Goal: Task Accomplishment & Management: Manage account settings

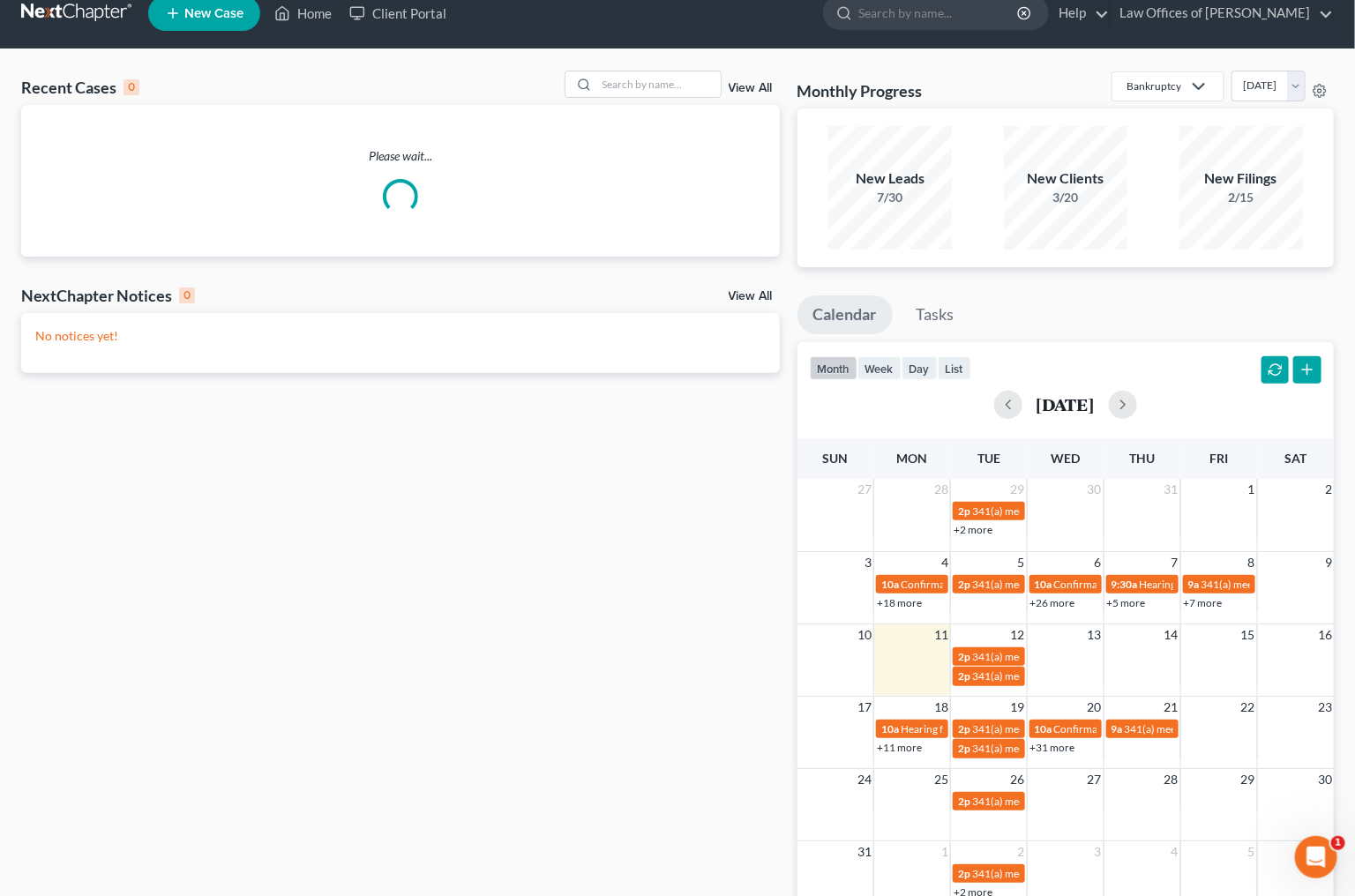
scroll to position [21, 0]
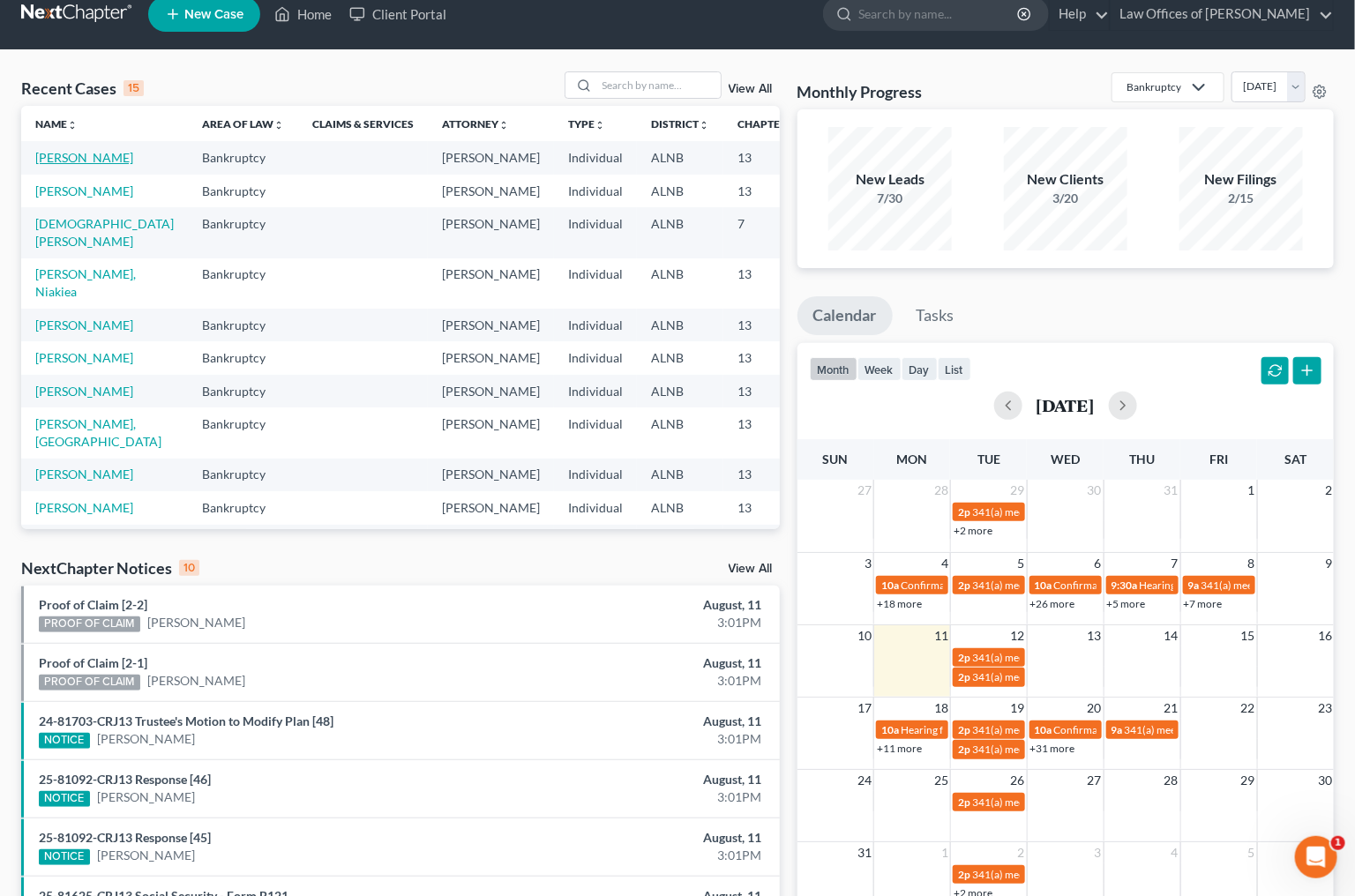
click at [42, 156] on link "[PERSON_NAME]" at bounding box center [83, 157] width 98 height 15
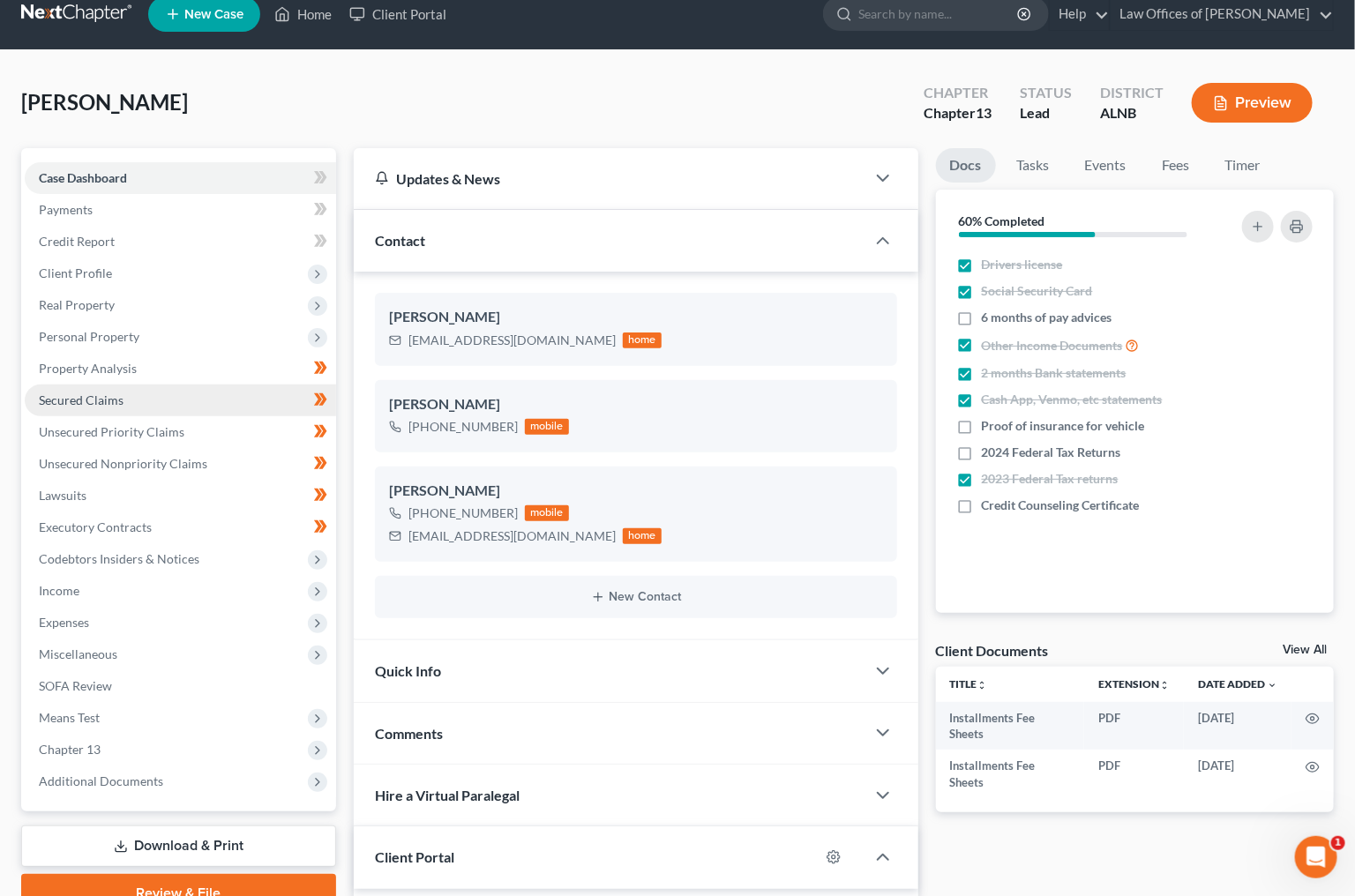
click at [79, 393] on span "Secured Claims" at bounding box center [81, 400] width 84 height 15
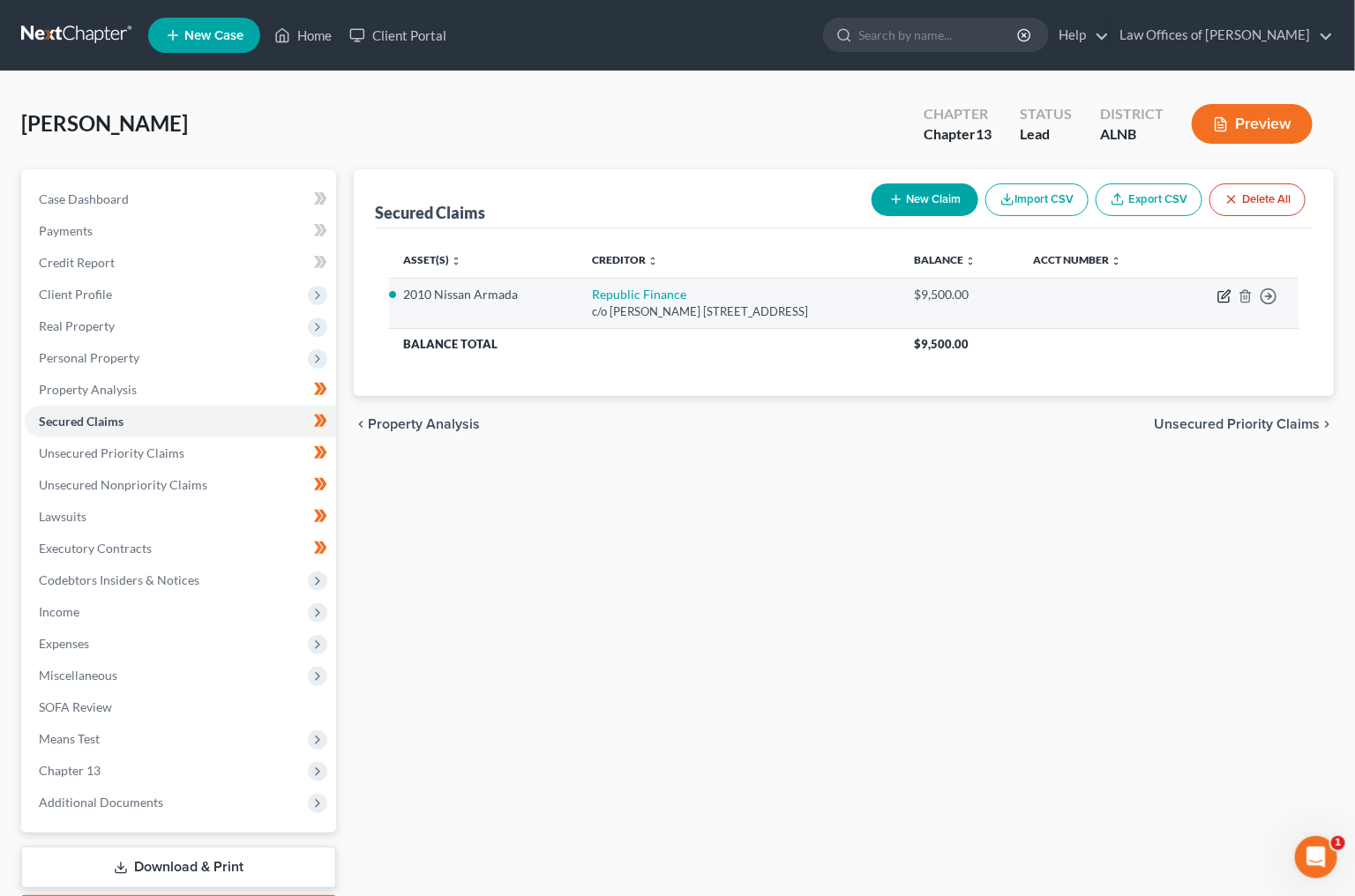
click at [1225, 291] on icon "button" at bounding box center [1224, 296] width 14 height 14
select select "19"
select select "0"
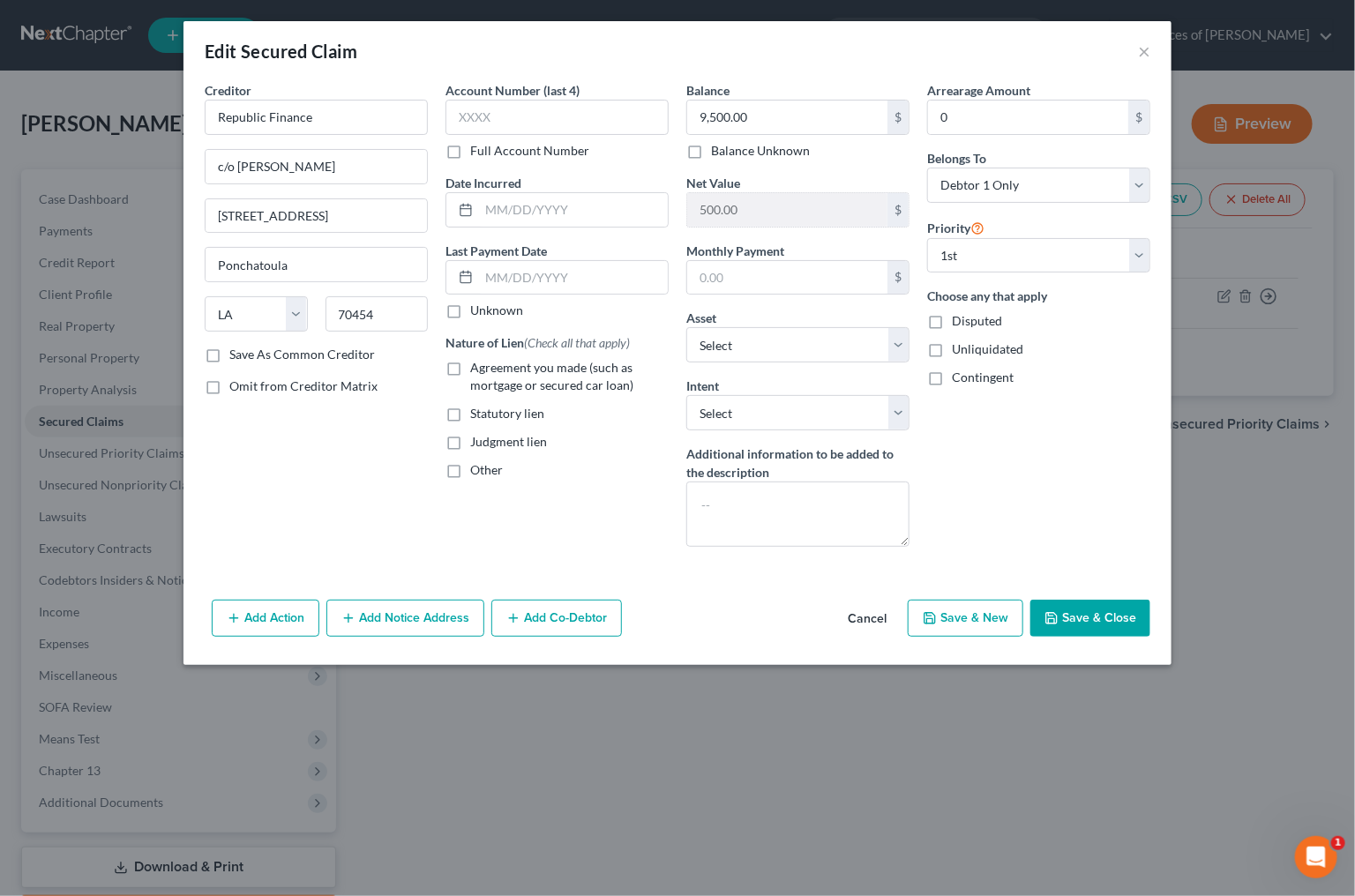
click at [433, 375] on div "Creditor * Republic Finance c/o [PERSON_NAME] [STREET_ADDRESS][GEOGRAPHIC_DATA]…" at bounding box center [317, 321] width 241 height 480
click at [470, 363] on label "Agreement you made (such as mortgage or secured car loan)" at bounding box center [569, 376] width 198 height 35
click at [477, 363] on input "Agreement you made (such as mortgage or secured car loan)" at bounding box center [483, 365] width 11 height 11
checkbox input "true"
click at [1113, 615] on button "Save & Close" at bounding box center [1090, 618] width 120 height 37
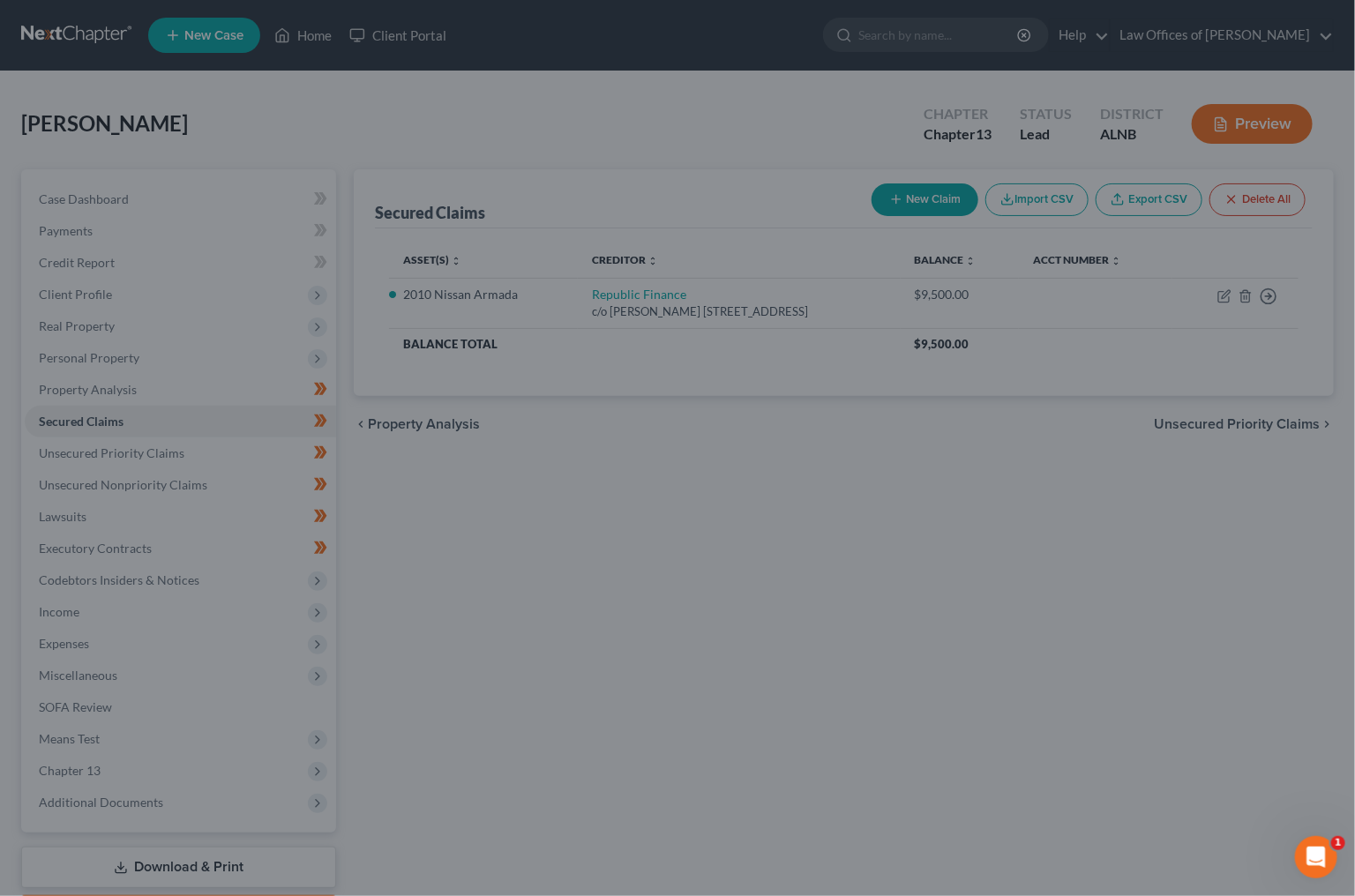
select select "6"
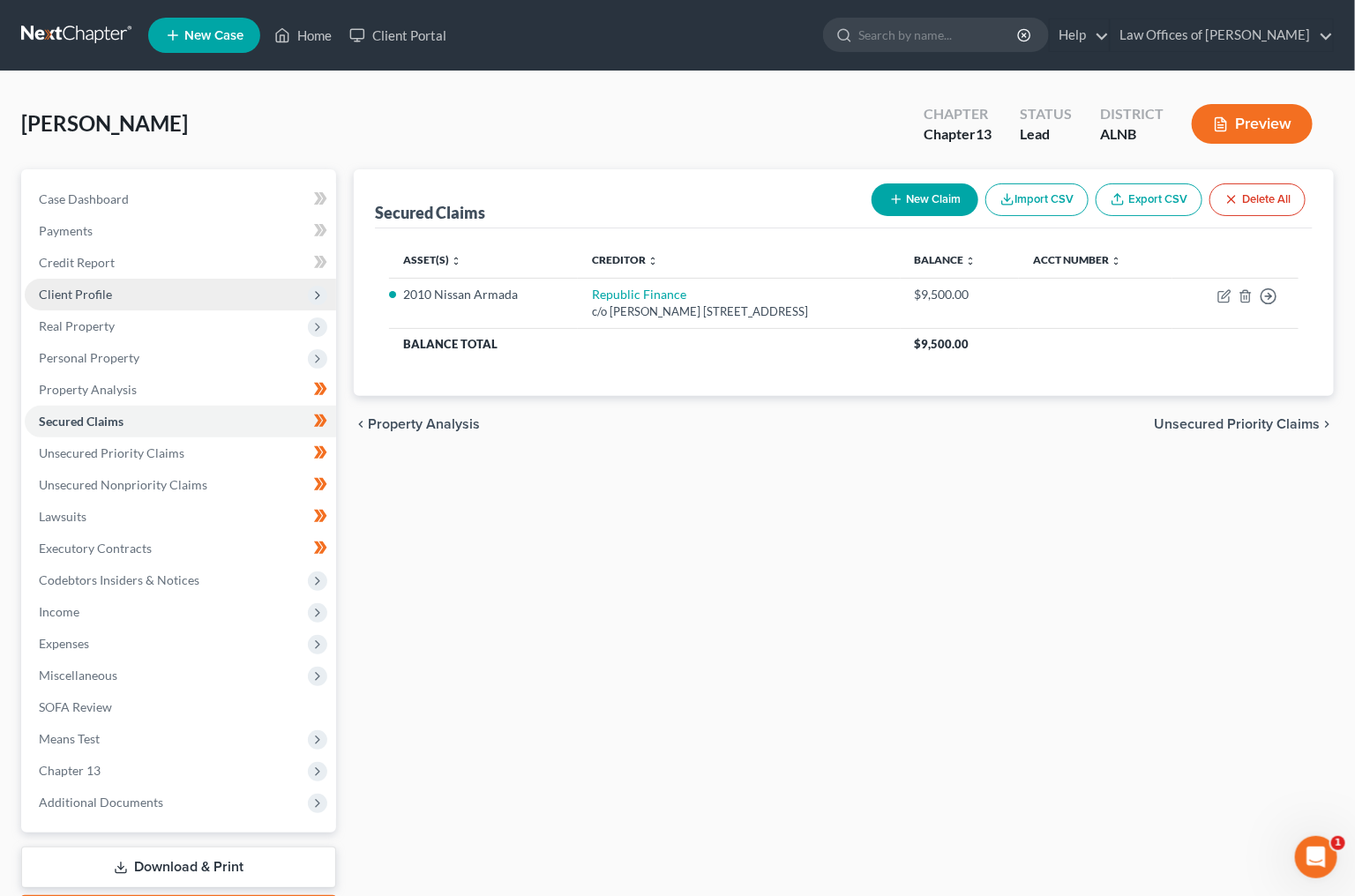
click at [175, 279] on span "Client Profile" at bounding box center [180, 294] width 311 height 31
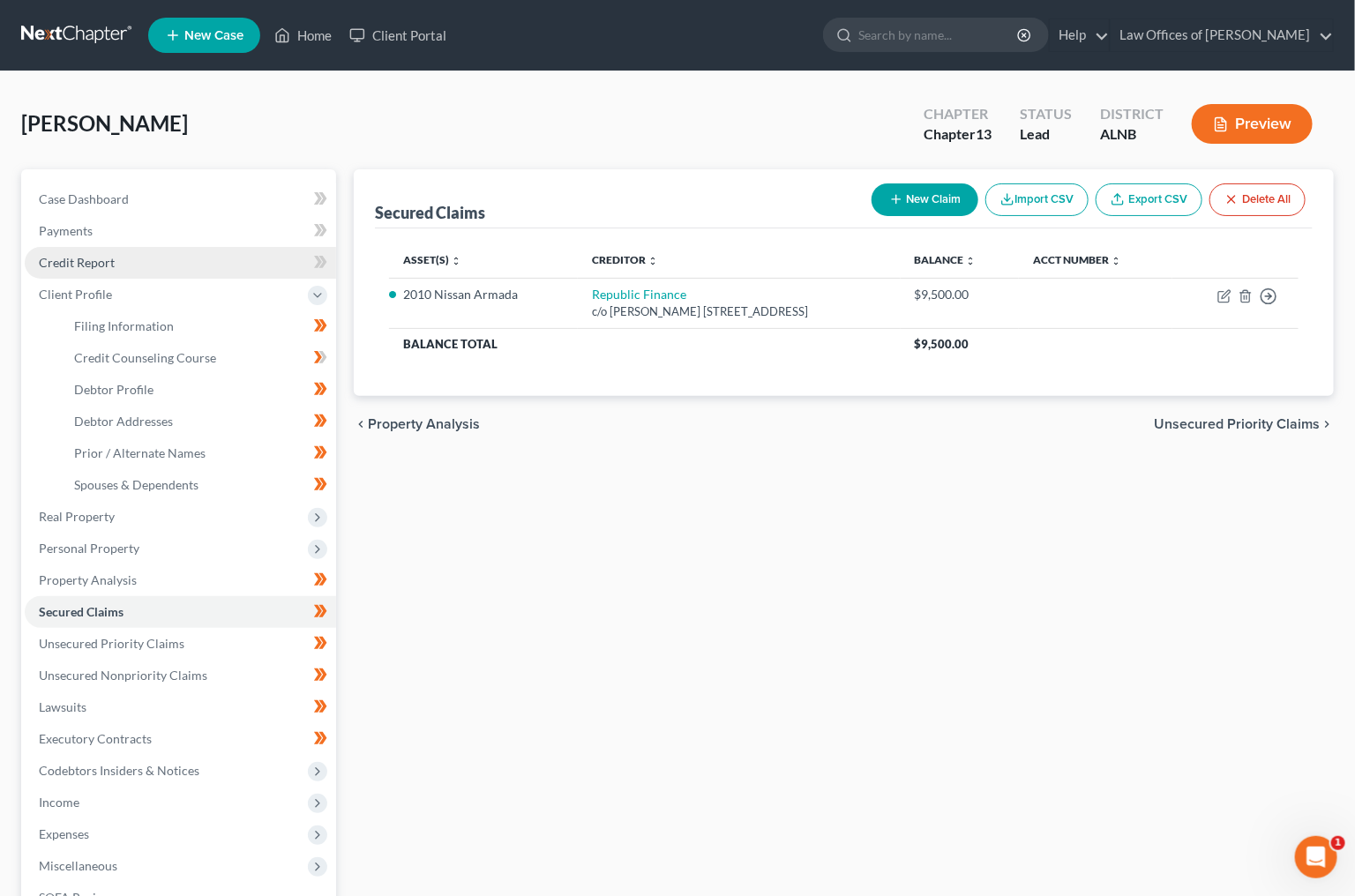
click at [184, 247] on link "Credit Report" at bounding box center [180, 262] width 311 height 31
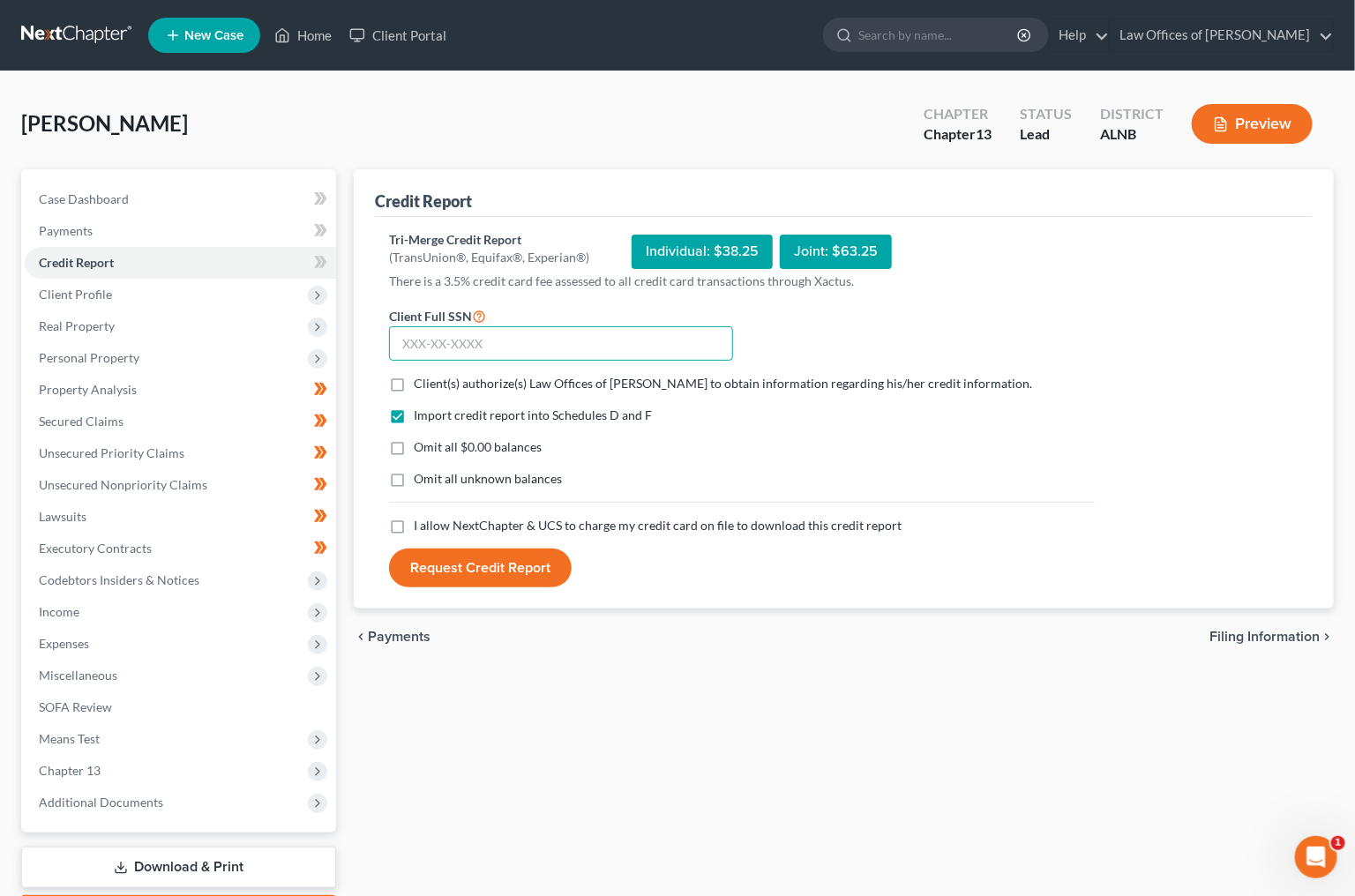
click at [527, 354] on input "text" at bounding box center [560, 343] width 344 height 35
click at [413, 378] on label "Client(s) authorize(s) Law Offices of [PERSON_NAME] to obtain information regar…" at bounding box center [723, 383] width 618 height 18
click at [421, 378] on input "Client(s) authorize(s) Law Offices of [PERSON_NAME] to obtain information regar…" at bounding box center [427, 380] width 11 height 11
checkbox input "true"
click at [493, 348] on input "text" at bounding box center [560, 343] width 344 height 35
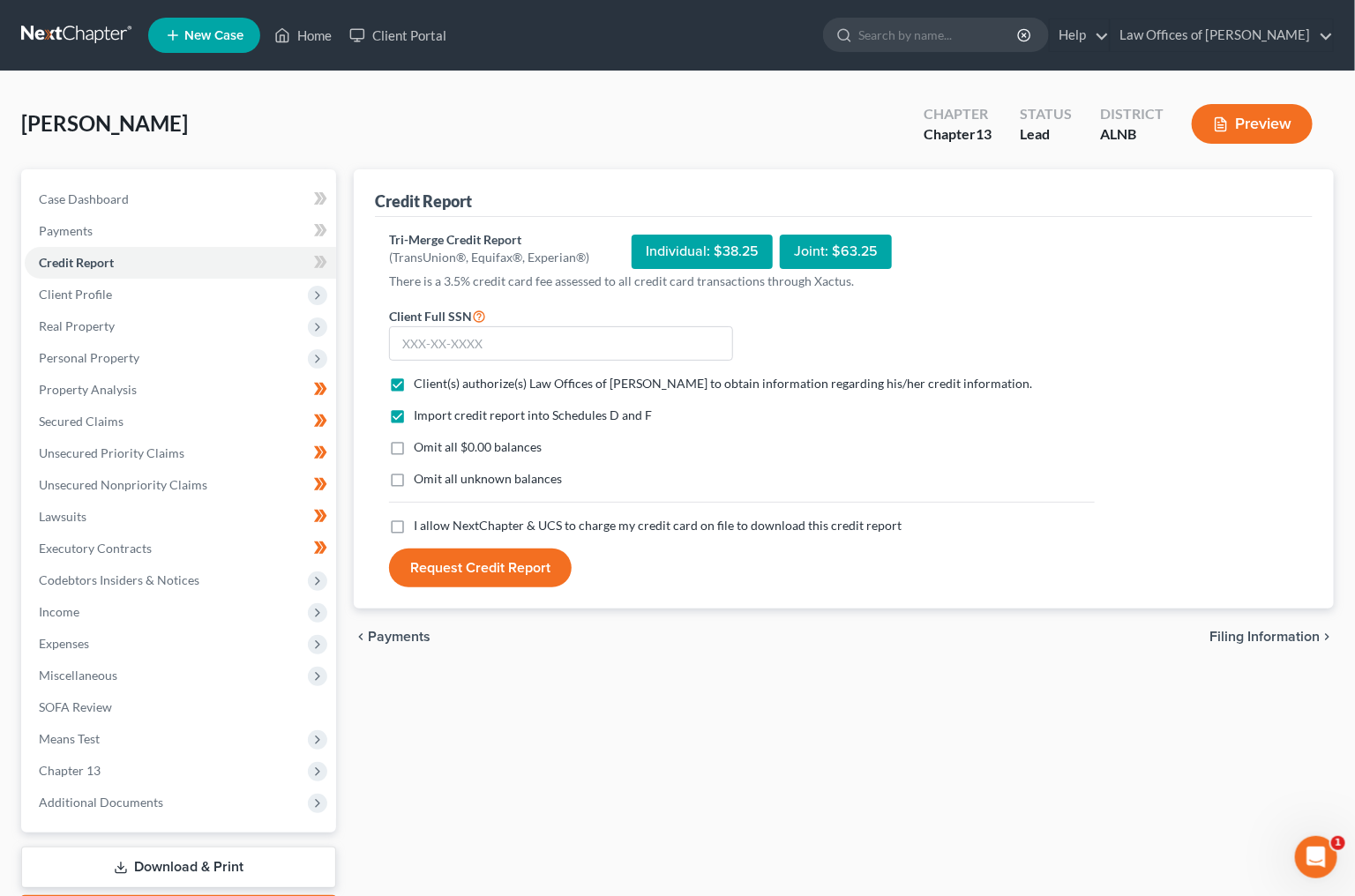
click at [413, 521] on label "I allow NextChapter & UCS to charge my credit card on file to download this cre…" at bounding box center [657, 525] width 487 height 18
click at [421, 521] on input "I allow NextChapter & UCS to charge my credit card on file to download this cre…" at bounding box center [427, 522] width 11 height 11
checkbox input "true"
click at [446, 337] on input "text" at bounding box center [560, 343] width 344 height 35
type input "428-33-1506"
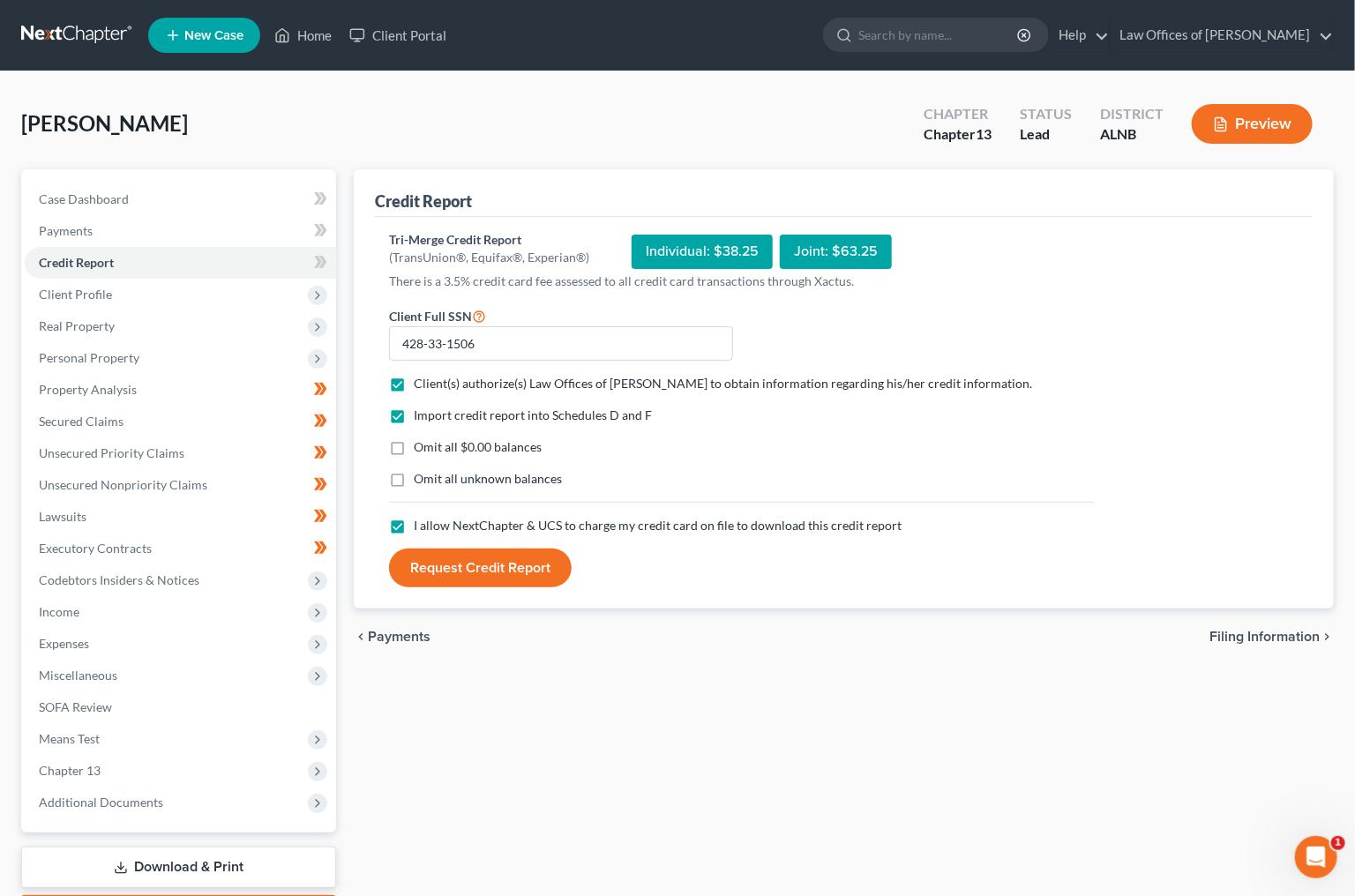
click at [439, 584] on button "Request Credit Report" at bounding box center [480, 568] width 183 height 39
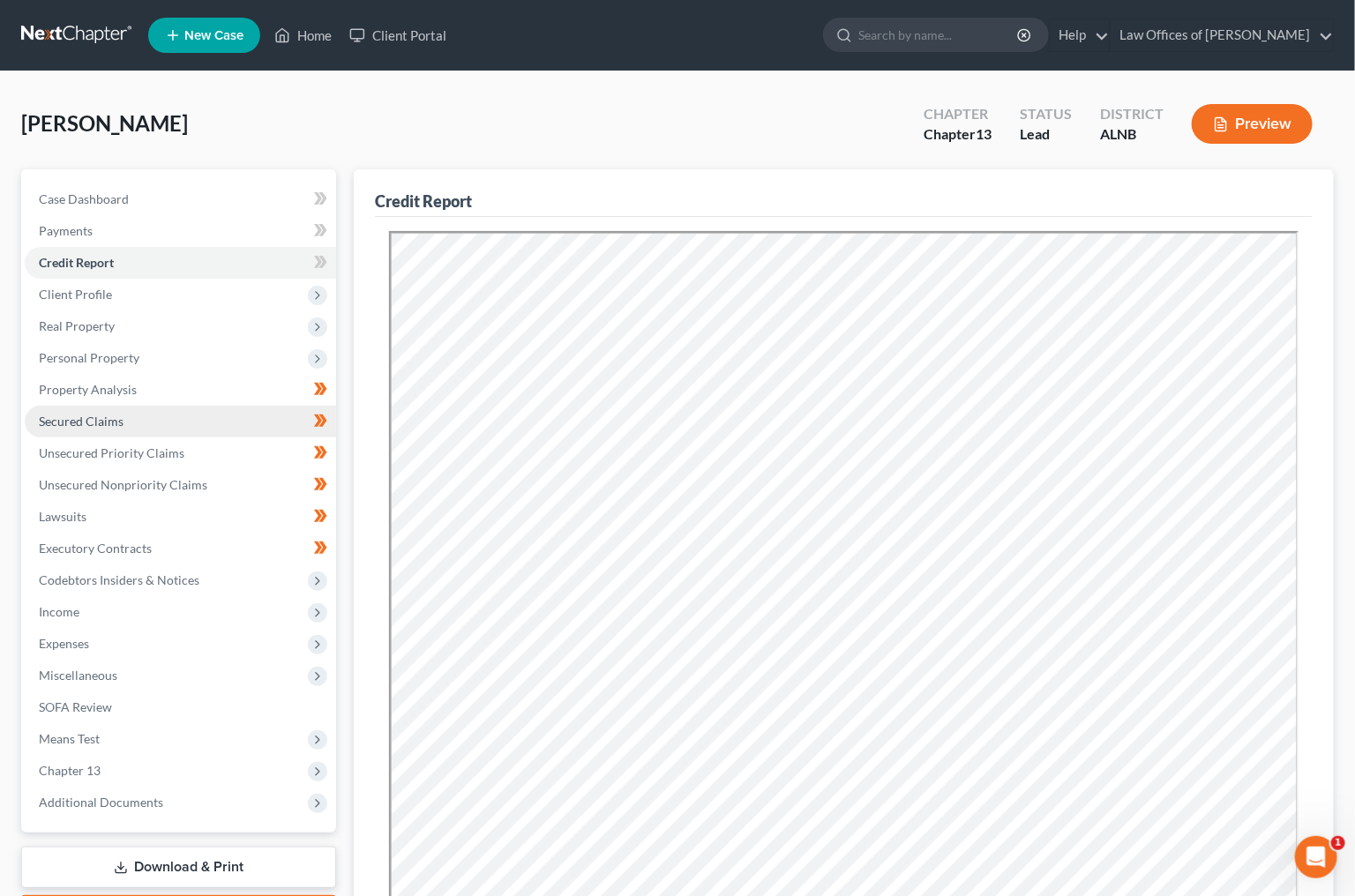
click at [119, 413] on span "Secured Claims" at bounding box center [81, 421] width 84 height 15
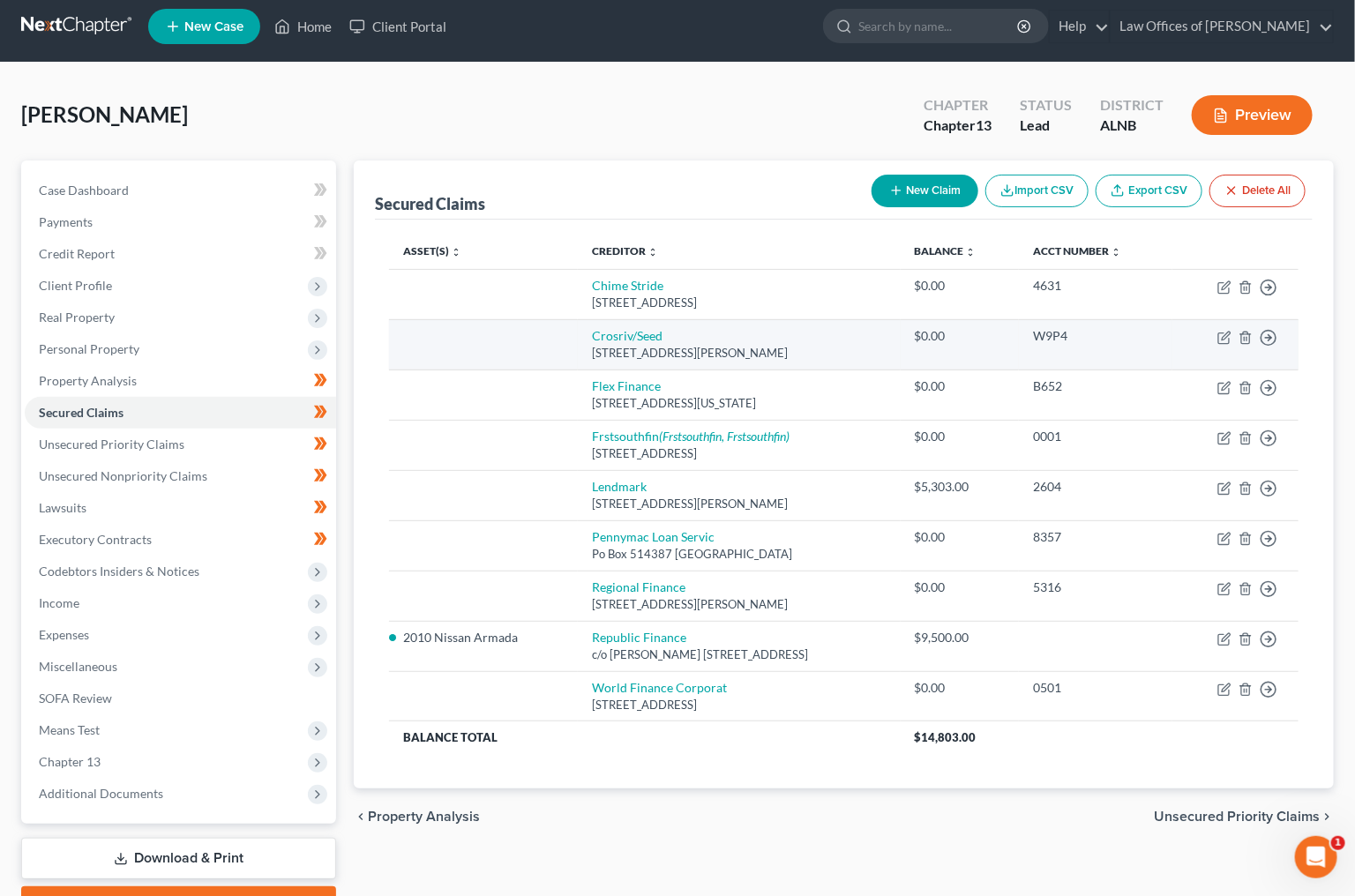
scroll to position [9, 0]
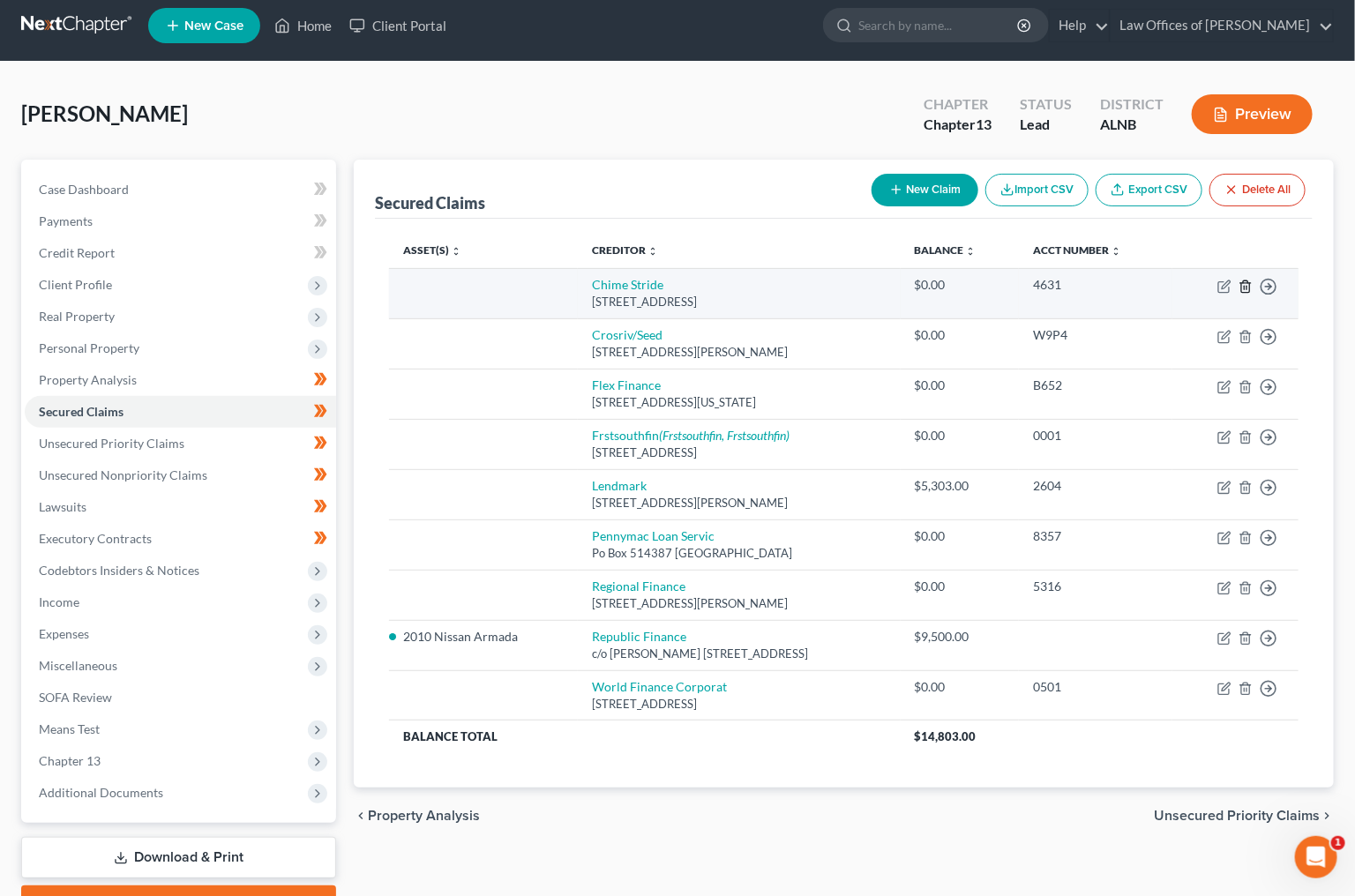
click at [1249, 280] on icon "button" at bounding box center [1245, 286] width 14 height 14
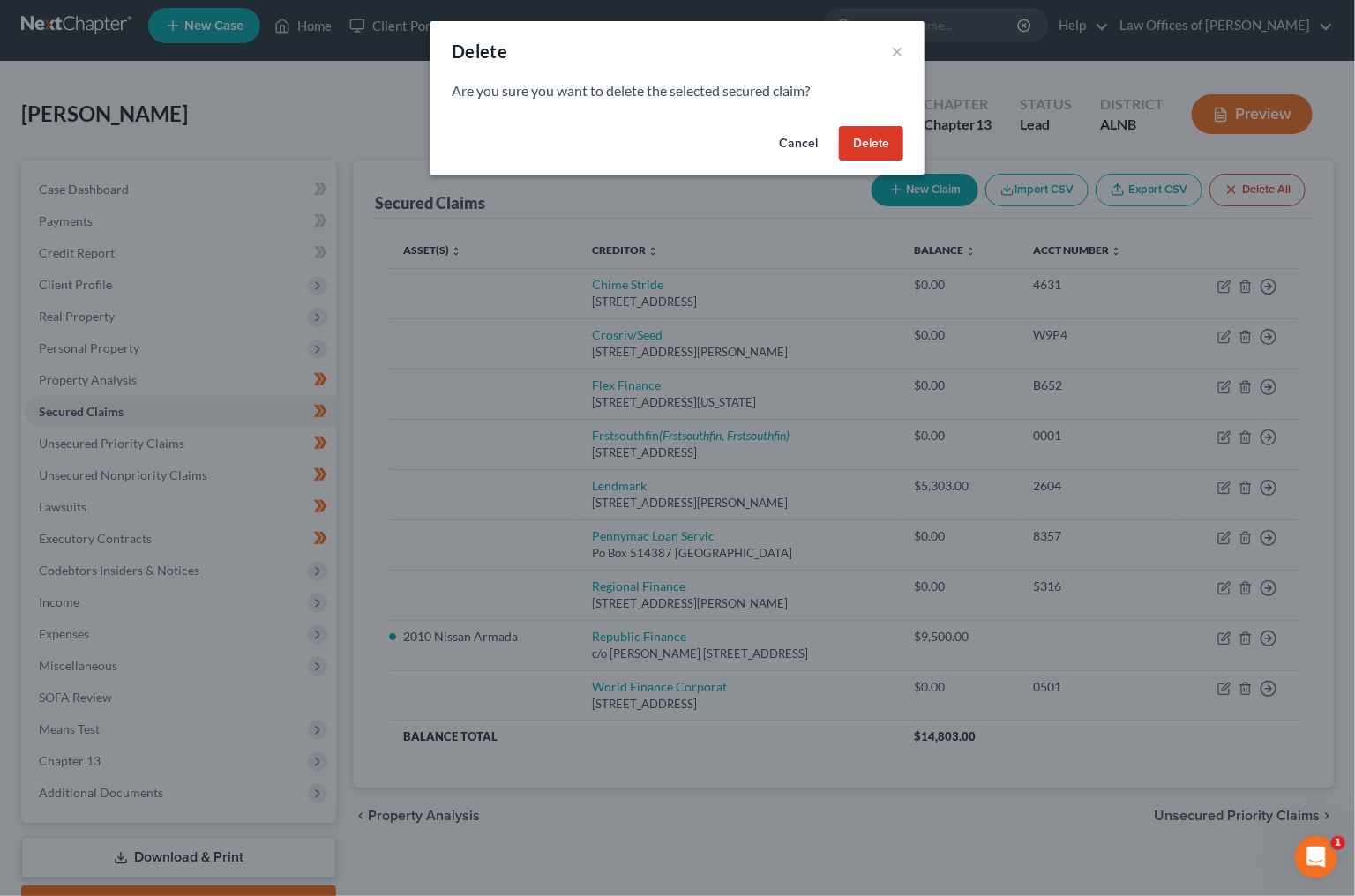
drag, startPoint x: 853, startPoint y: 133, endPoint x: 916, endPoint y: 147, distance: 64.5
click at [854, 134] on button "Delete" at bounding box center [871, 143] width 64 height 35
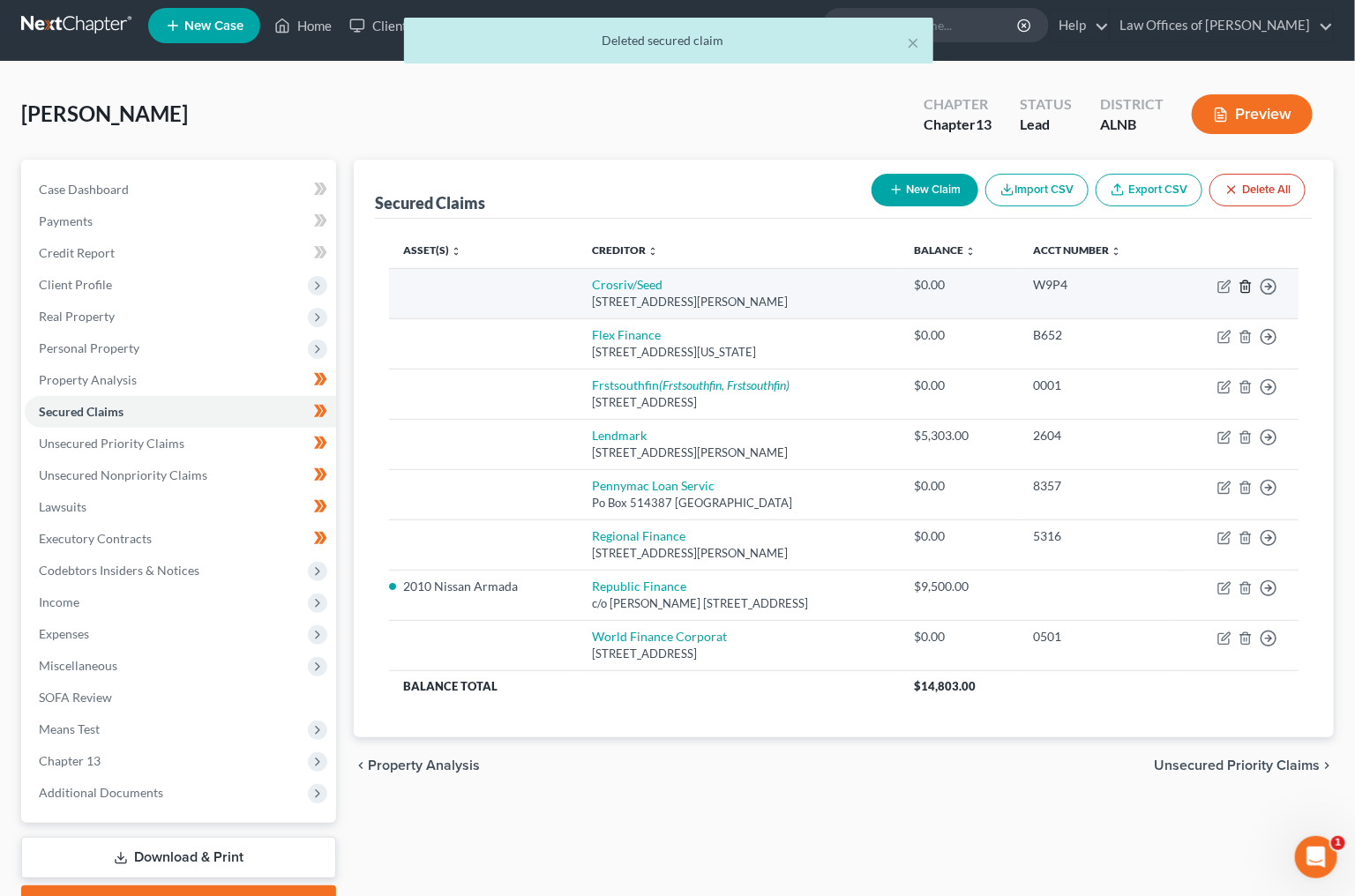
click at [1245, 283] on polyline "button" at bounding box center [1245, 283] width 10 height 0
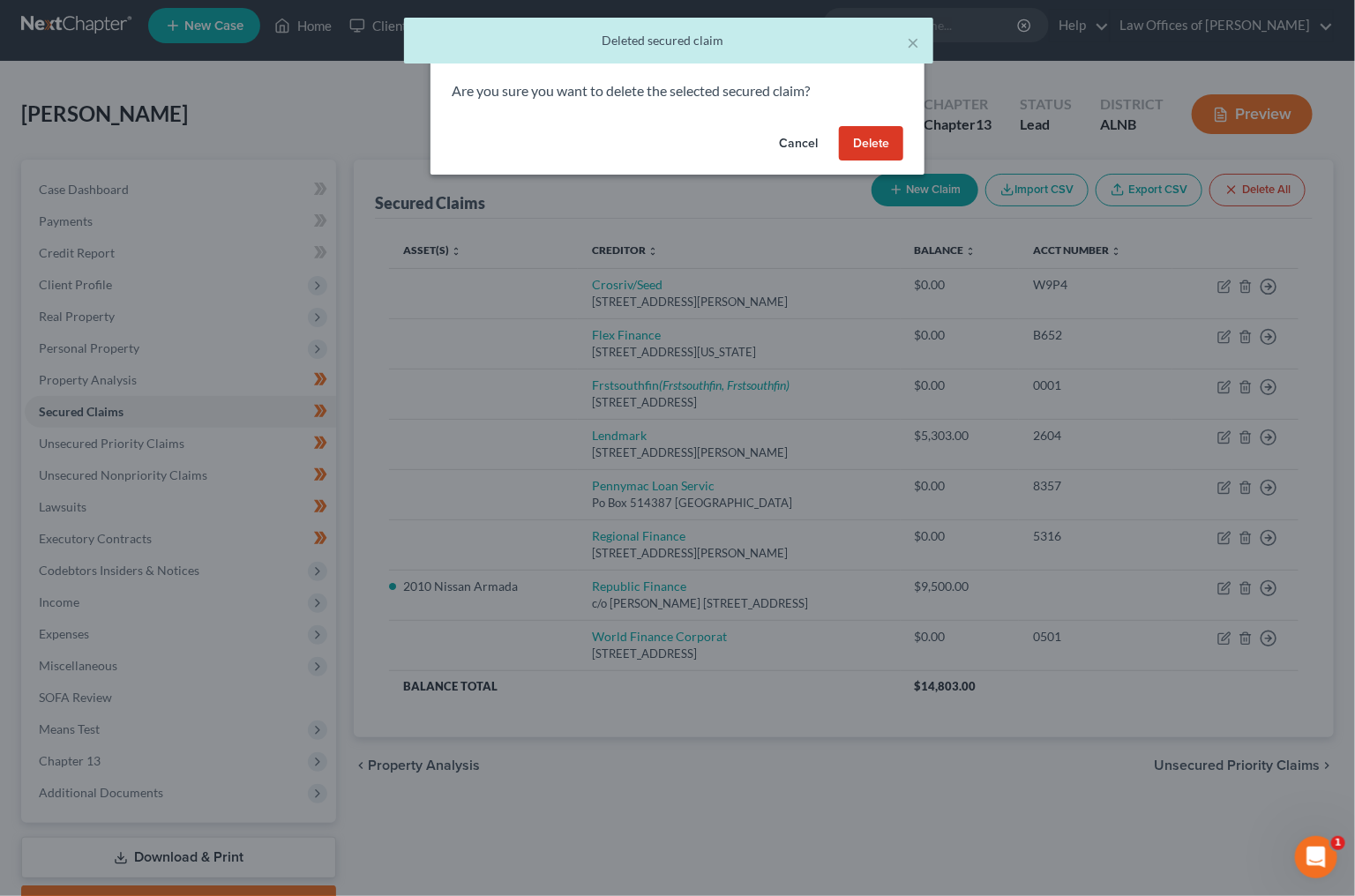
click at [870, 145] on button "Delete" at bounding box center [871, 143] width 64 height 35
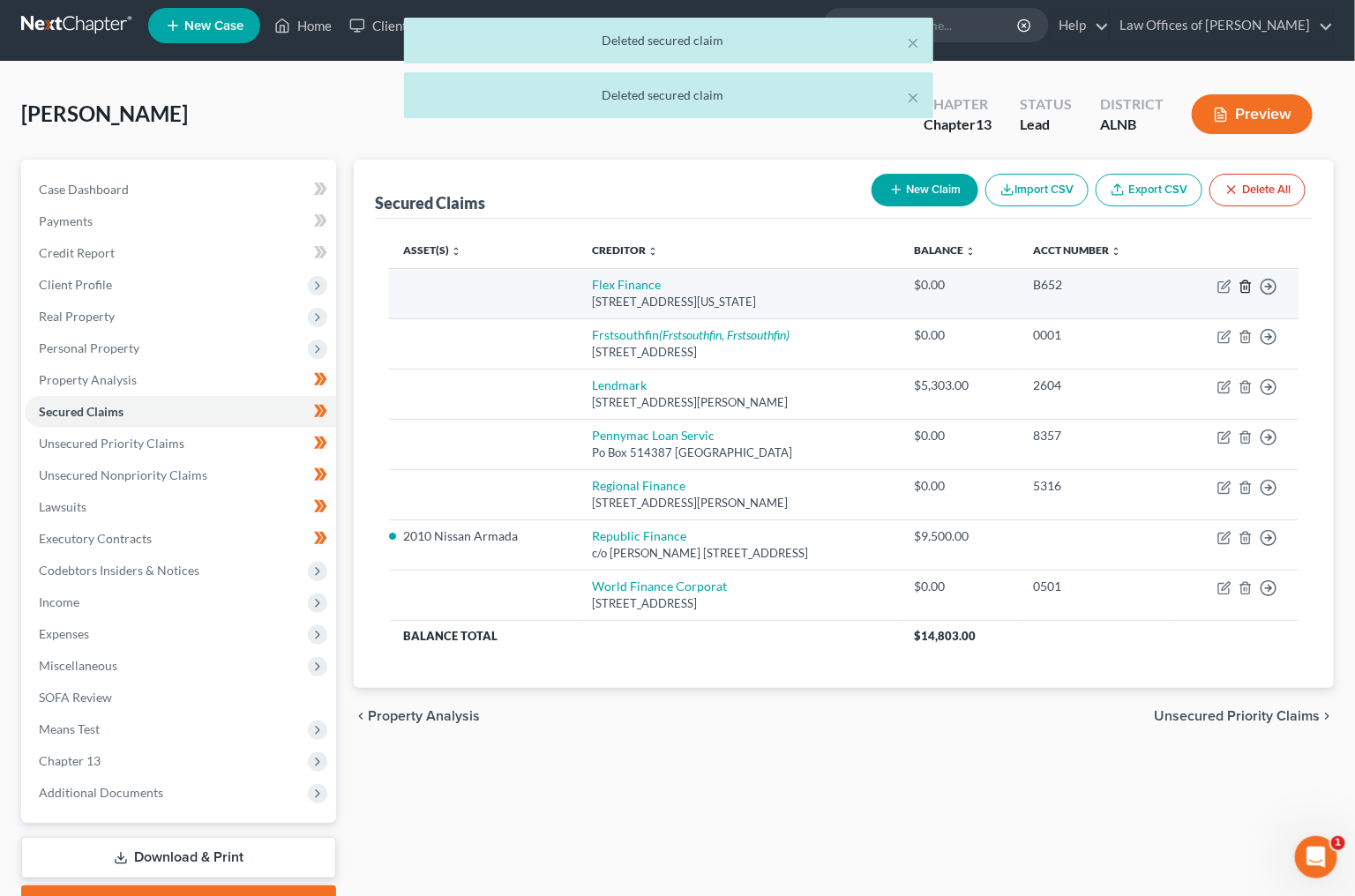
click at [1251, 283] on icon "button" at bounding box center [1245, 286] width 14 height 14
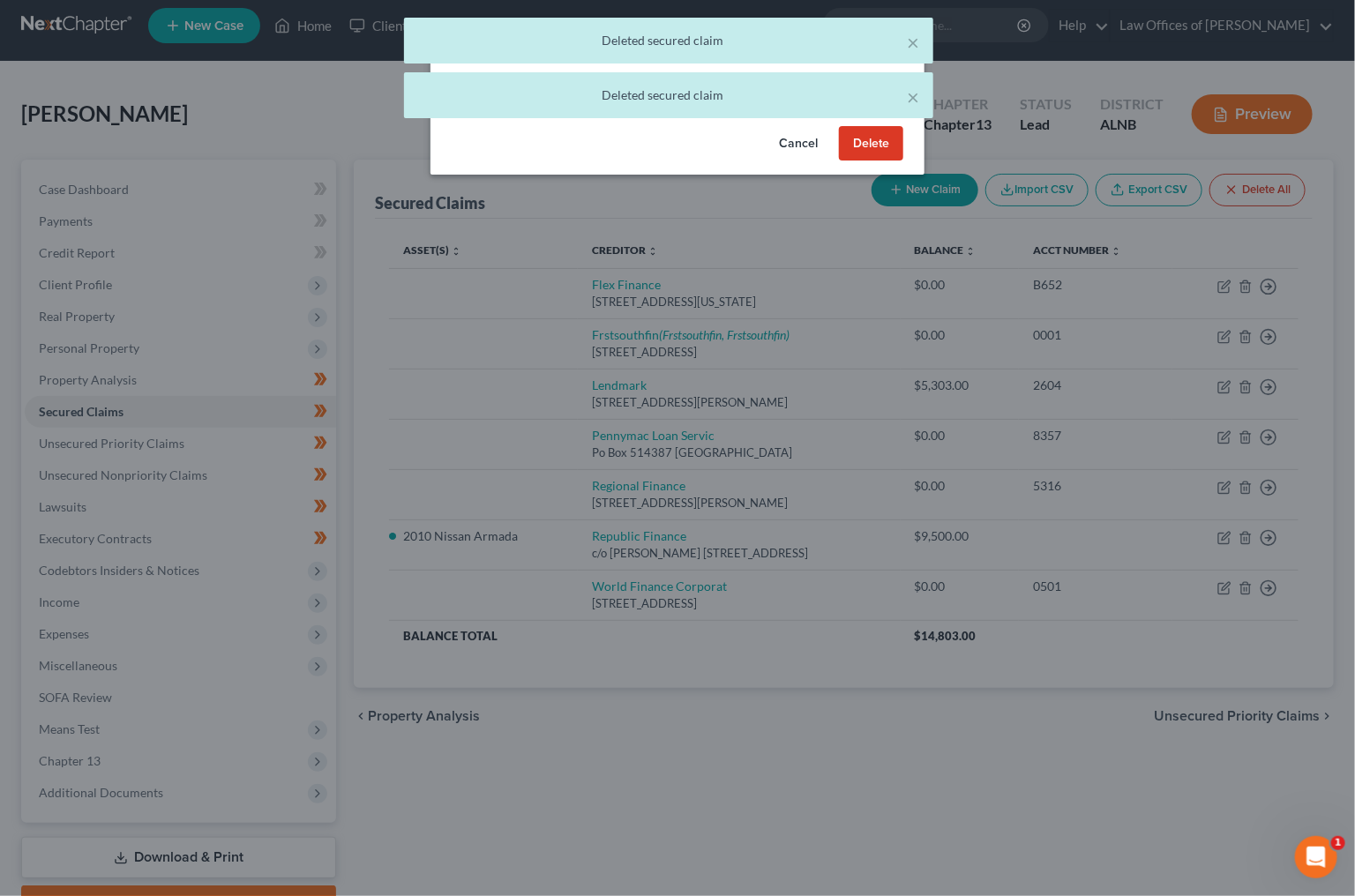
click at [879, 149] on button "Delete" at bounding box center [871, 143] width 64 height 35
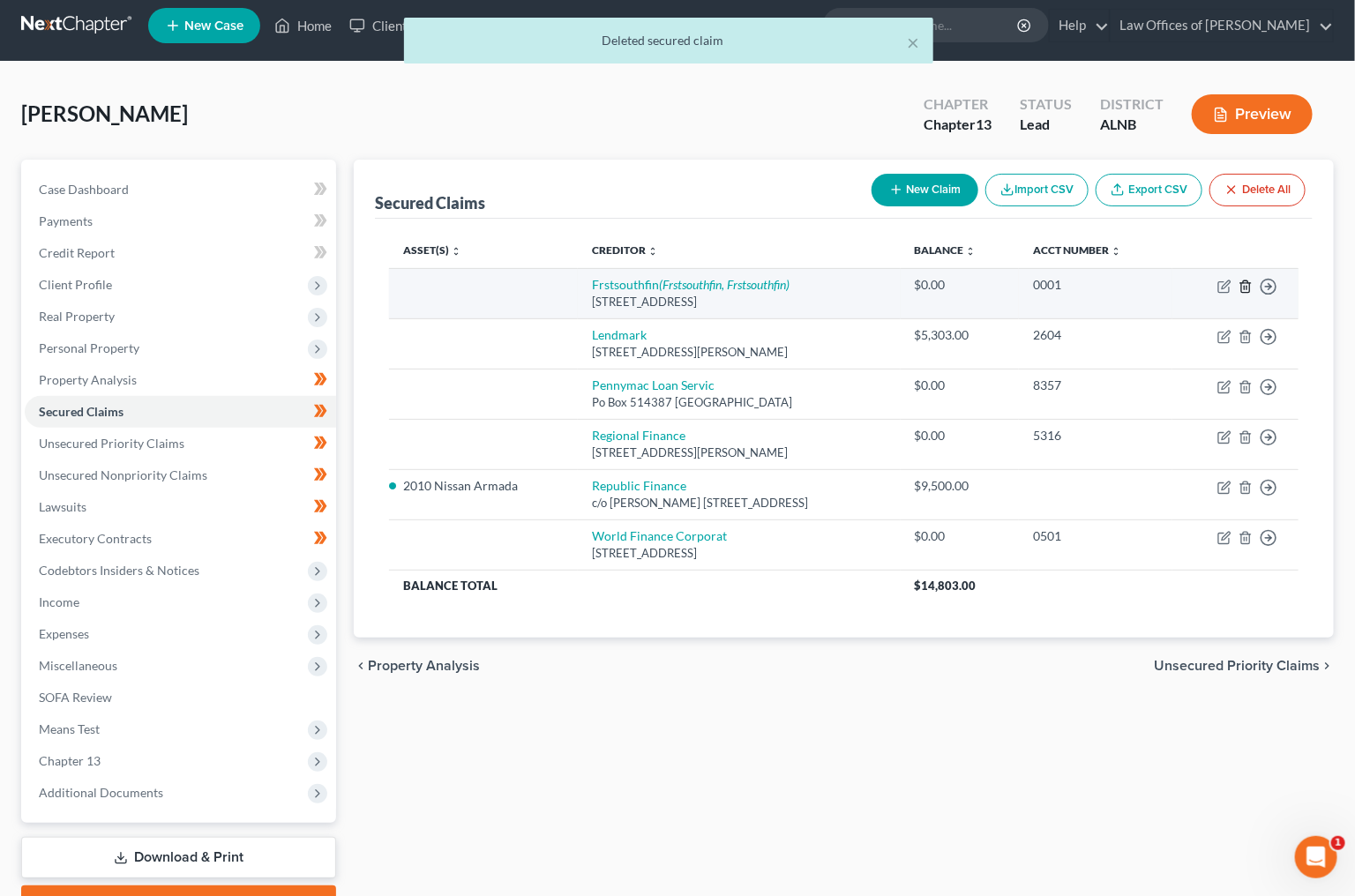
click at [1249, 280] on icon "button" at bounding box center [1245, 286] width 14 height 14
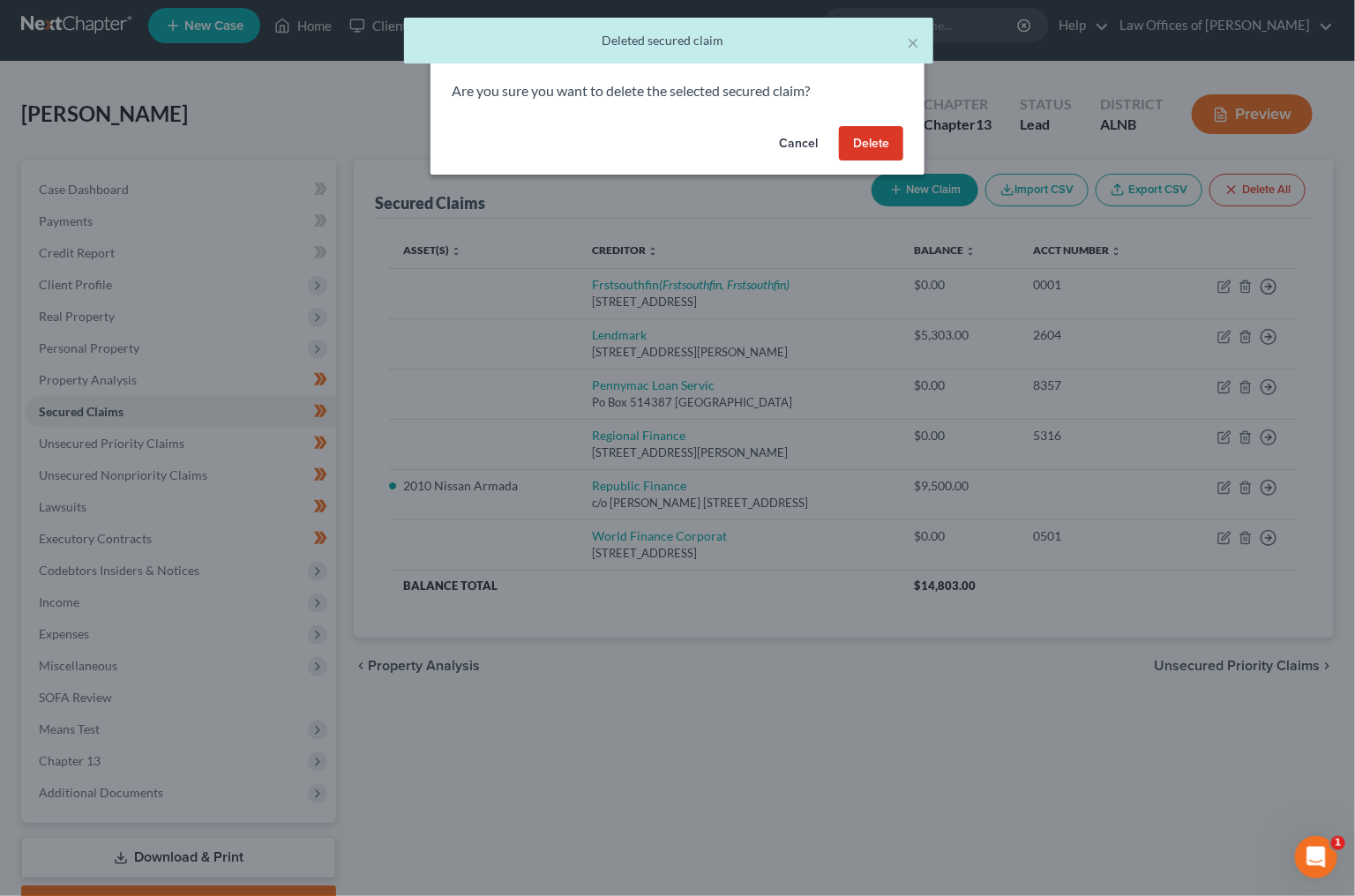
click at [874, 142] on button "Delete" at bounding box center [871, 143] width 64 height 35
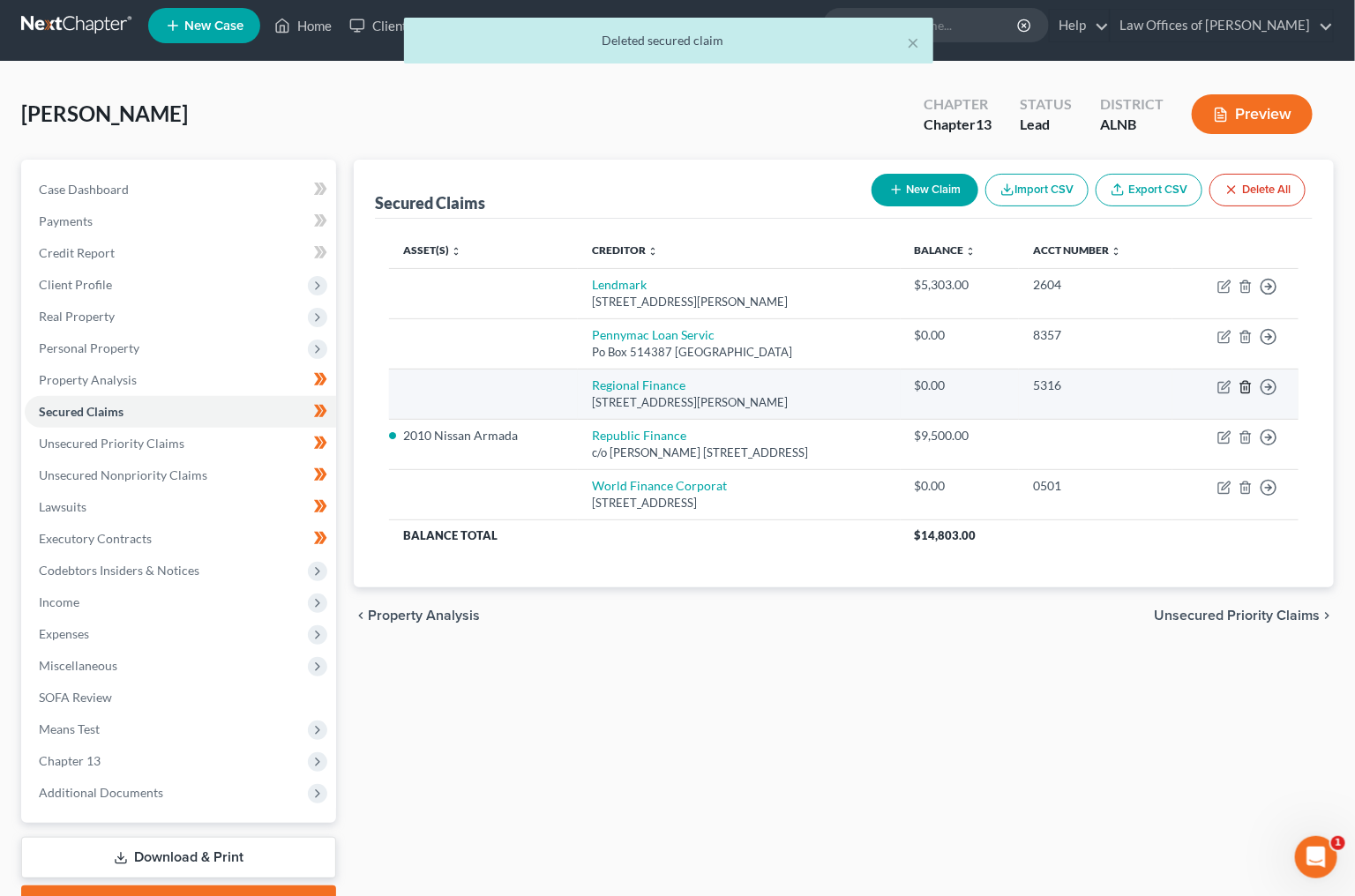
click at [1245, 380] on icon "button" at bounding box center [1245, 387] width 14 height 14
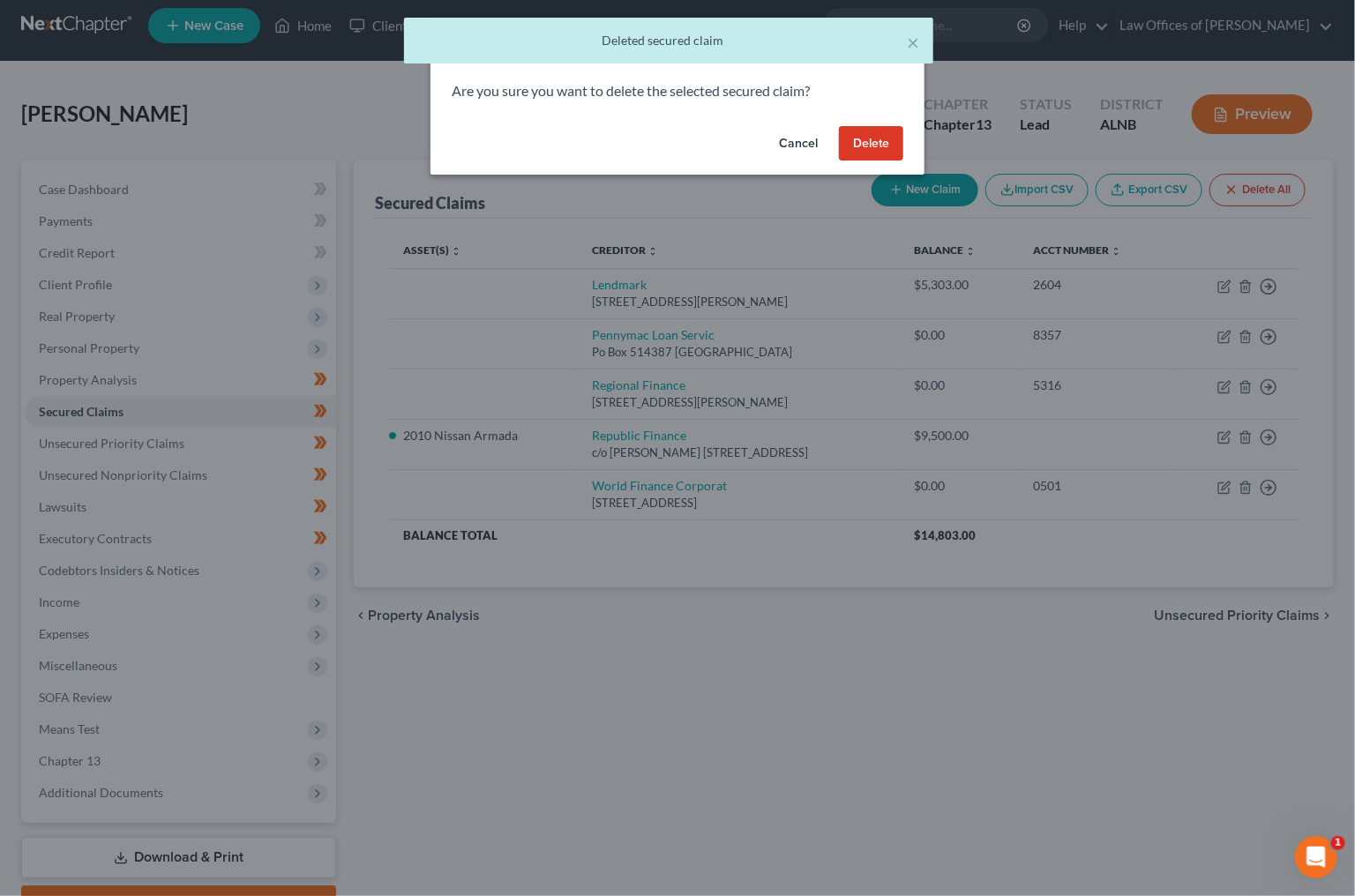
click at [870, 155] on button "Delete" at bounding box center [871, 143] width 64 height 35
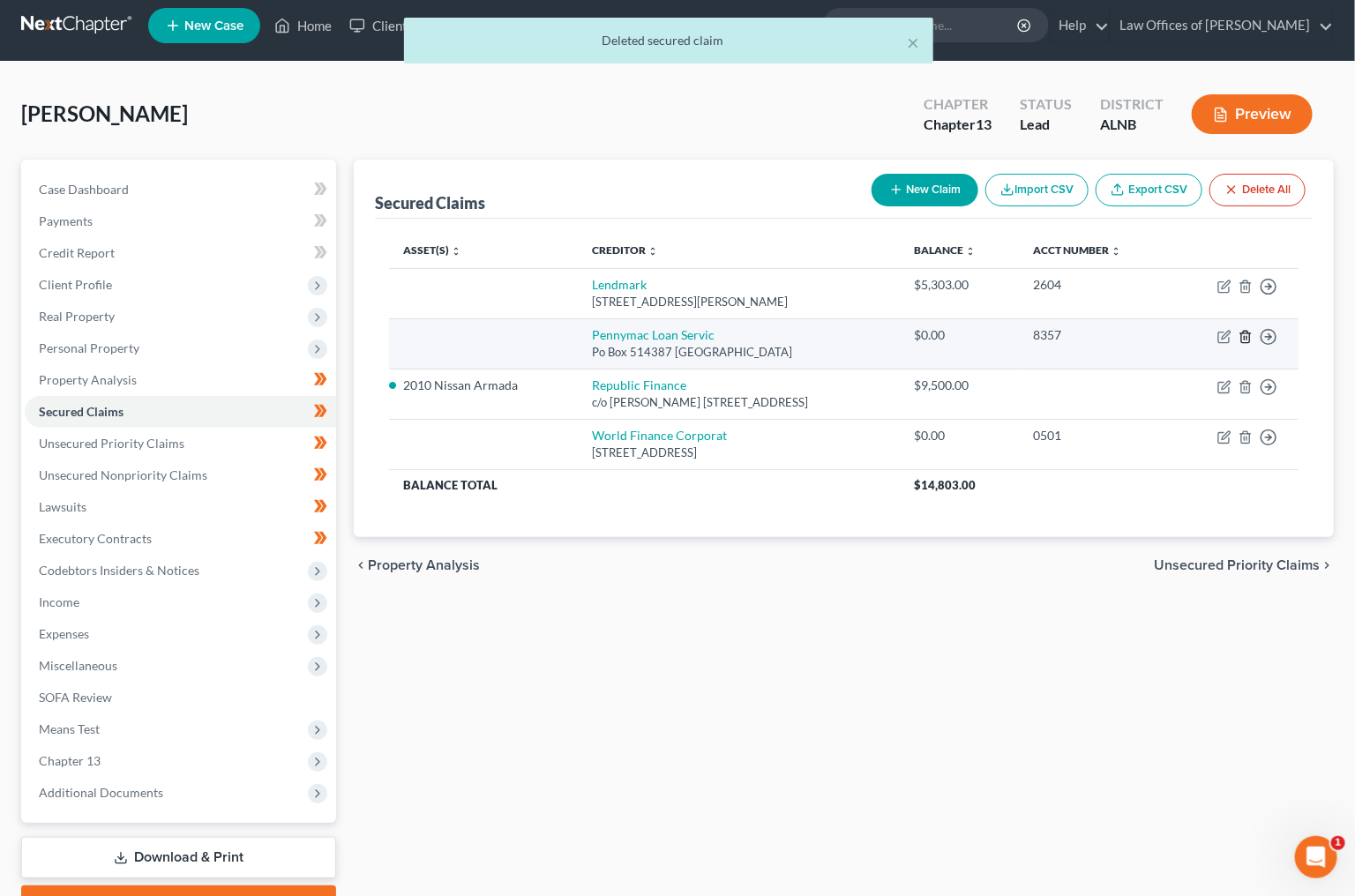
click at [1244, 334] on polyline "button" at bounding box center [1245, 334] width 10 height 0
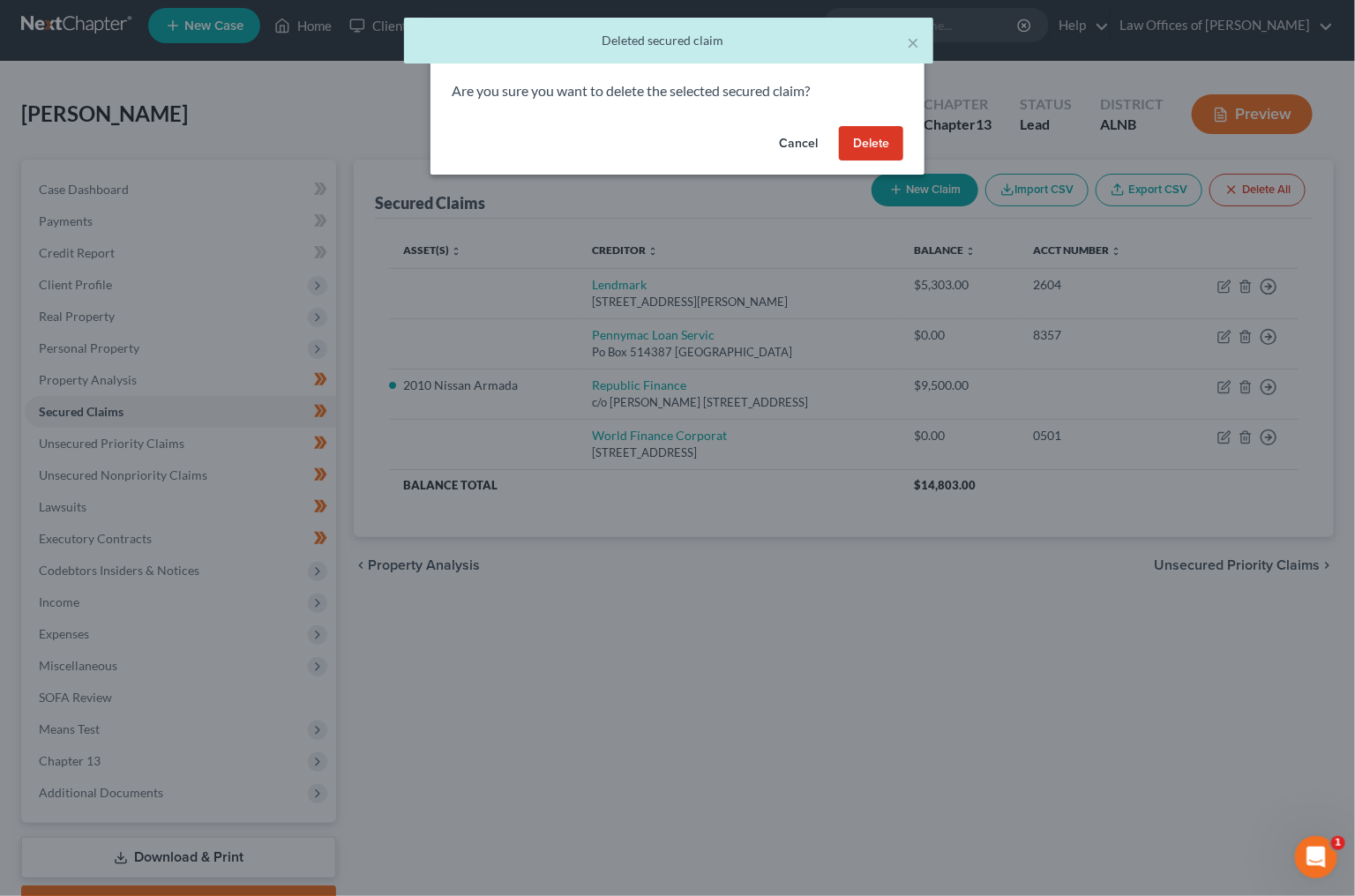
click at [864, 150] on button "Delete" at bounding box center [871, 143] width 64 height 35
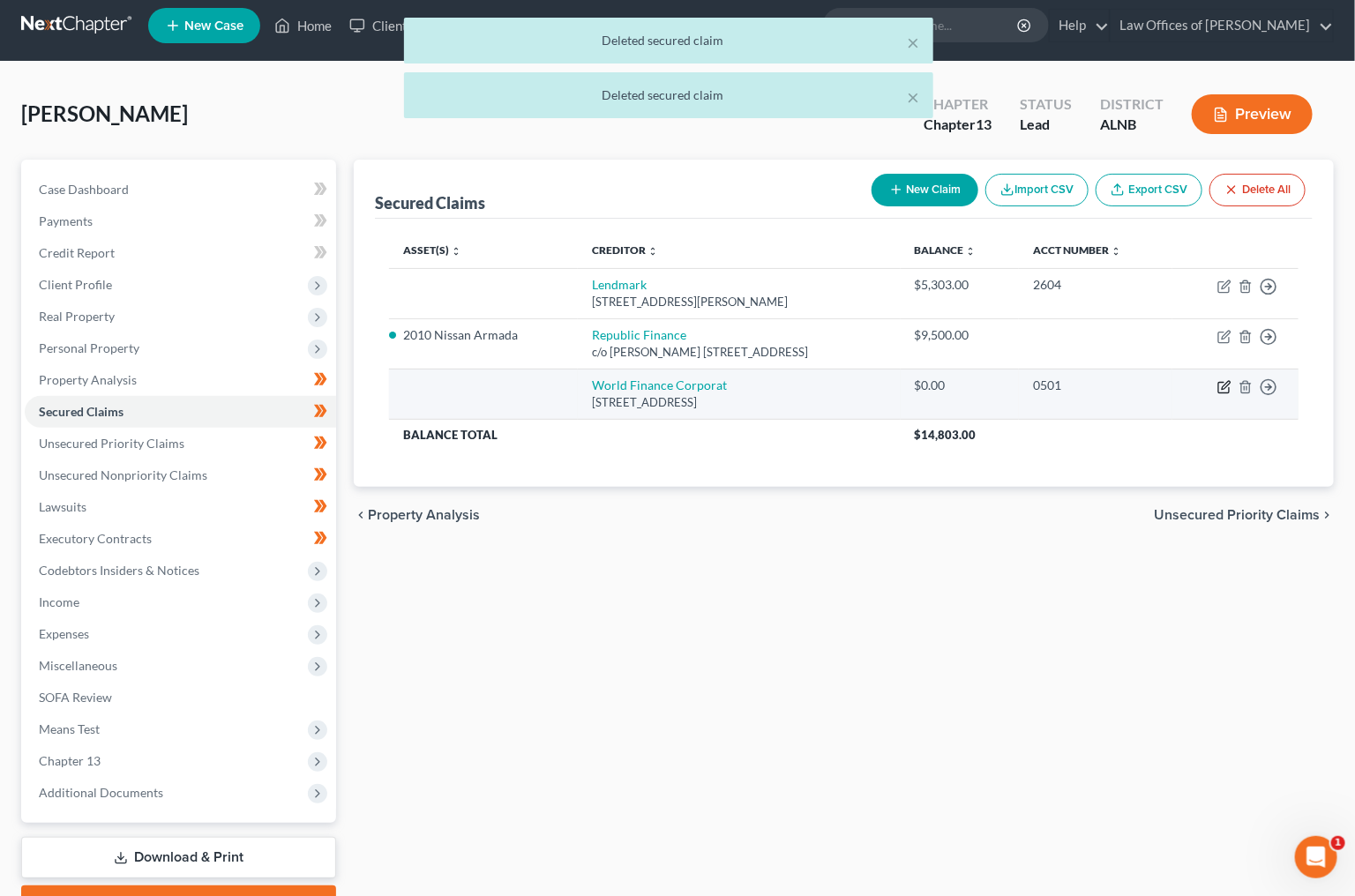
click at [1221, 380] on icon "button" at bounding box center [1224, 387] width 14 height 14
select select "42"
select select "0"
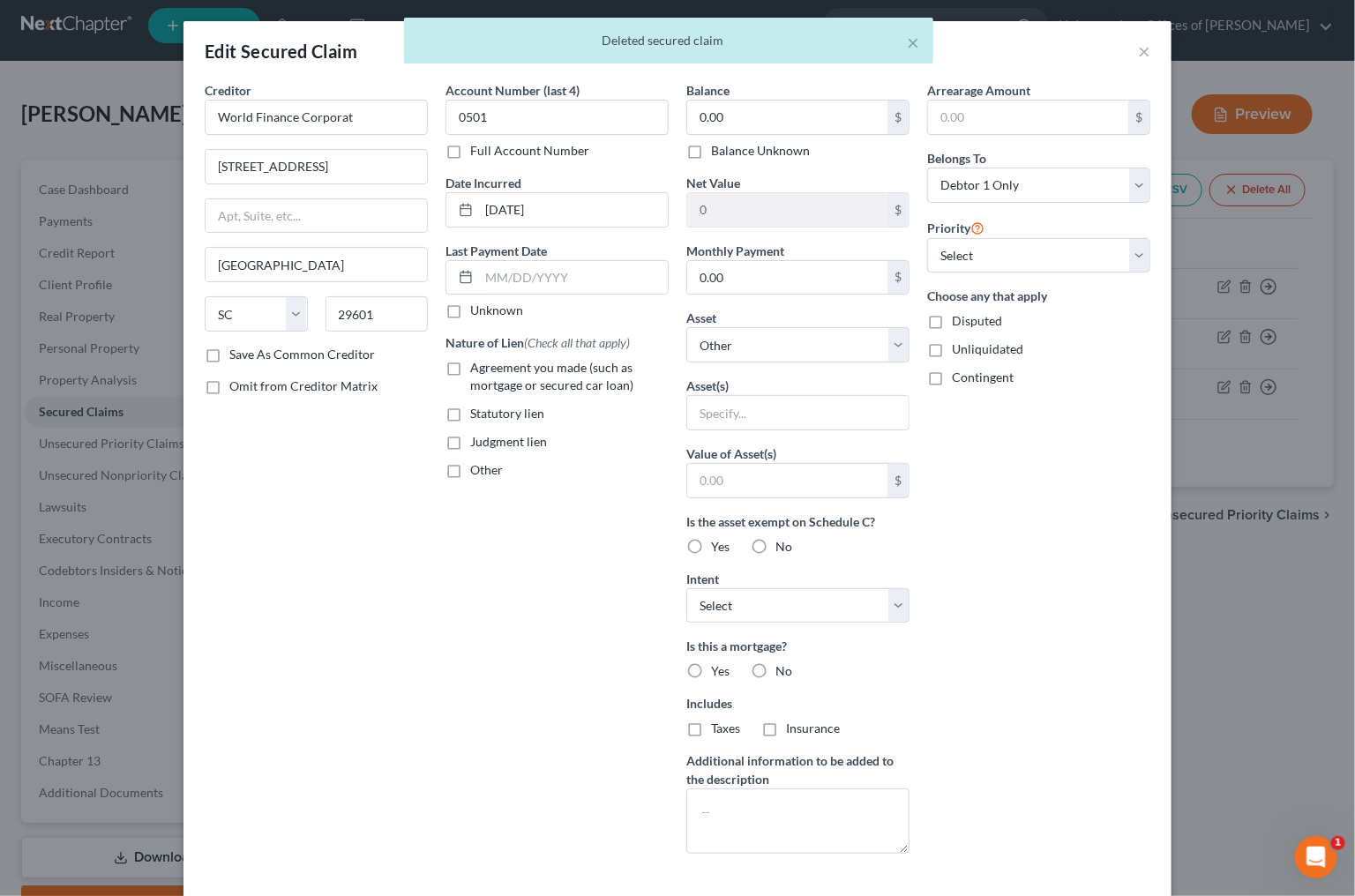
click at [1151, 46] on div "× Deleted secured claim" at bounding box center [668, 46] width 1355 height 55
click at [1136, 51] on div "× Deleted secured claim" at bounding box center [668, 46] width 1355 height 55
click at [1139, 49] on div "× Deleted secured claim" at bounding box center [668, 46] width 1355 height 55
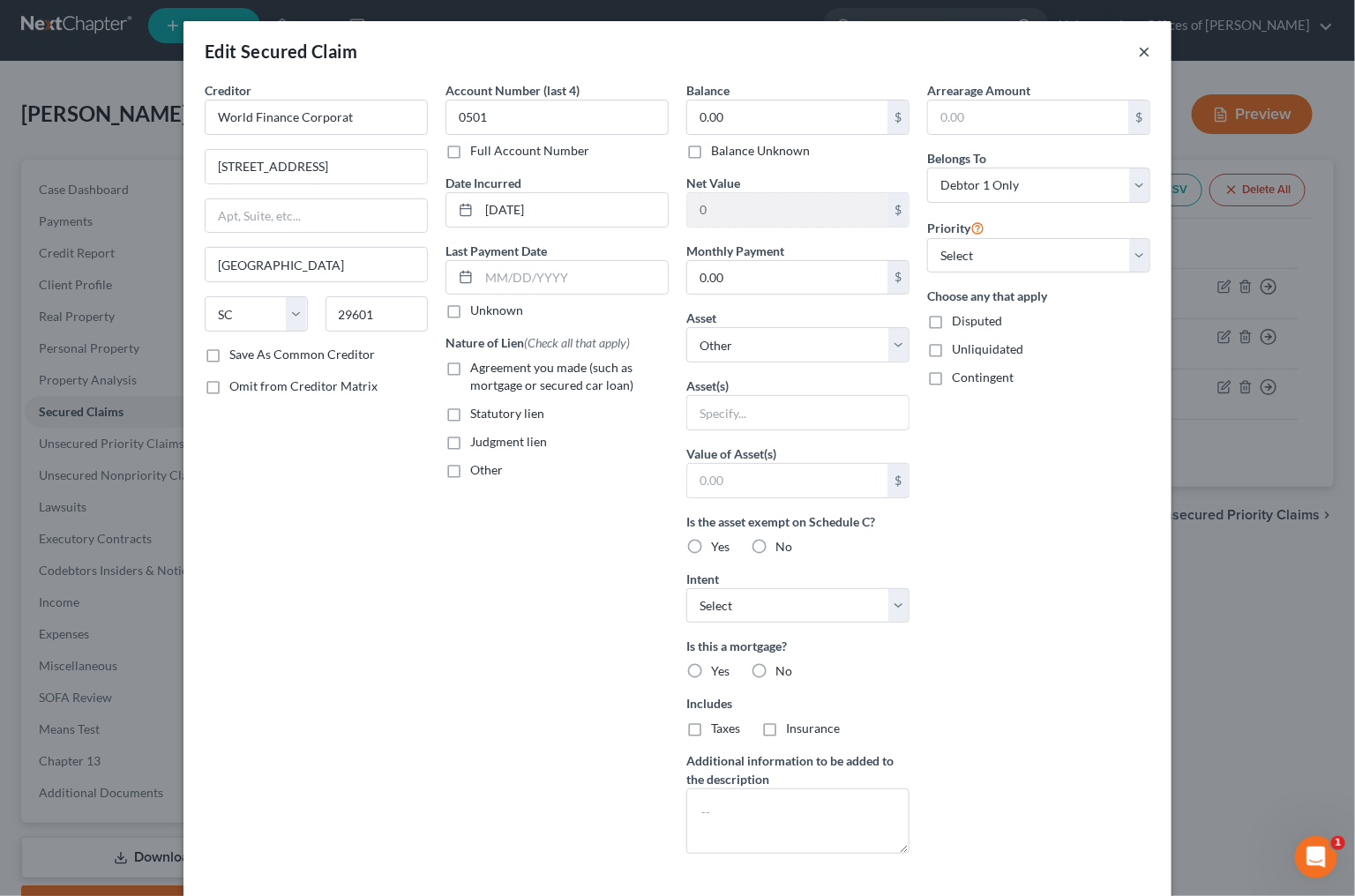
click at [1143, 49] on button "×" at bounding box center [1144, 51] width 12 height 21
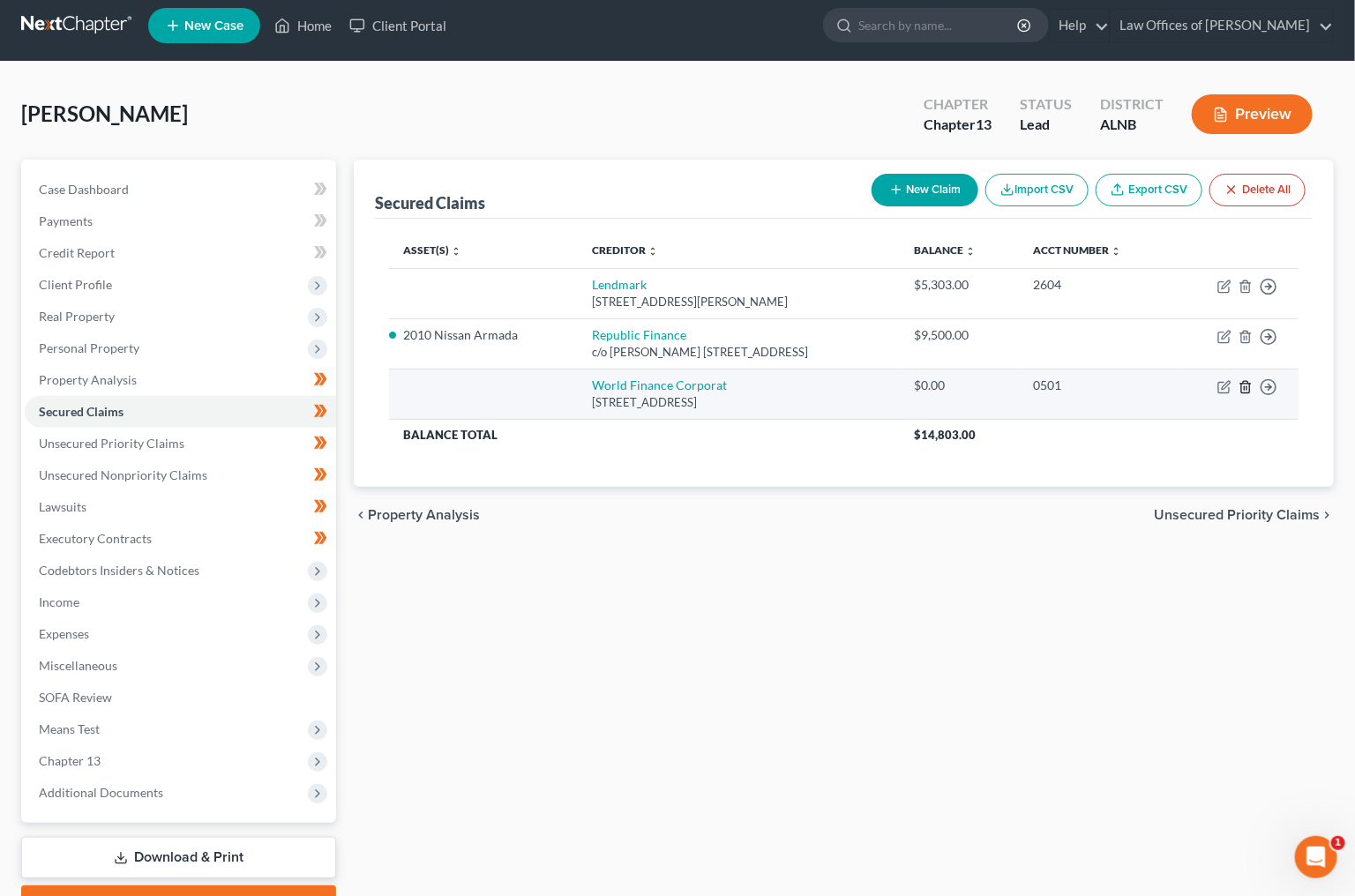
click at [1249, 381] on icon "button" at bounding box center [1245, 387] width 8 height 11
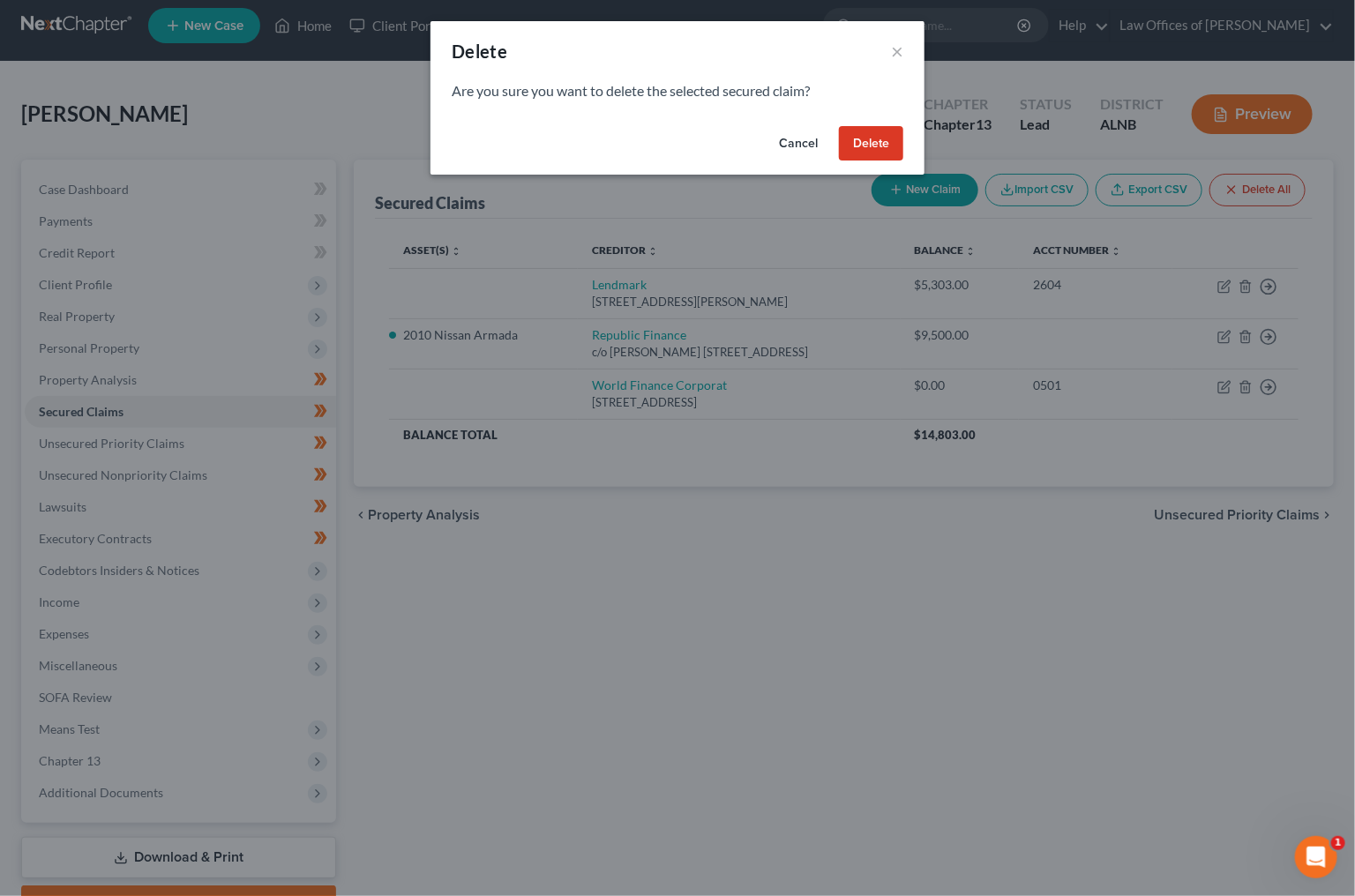
click at [877, 149] on button "Delete" at bounding box center [871, 143] width 64 height 35
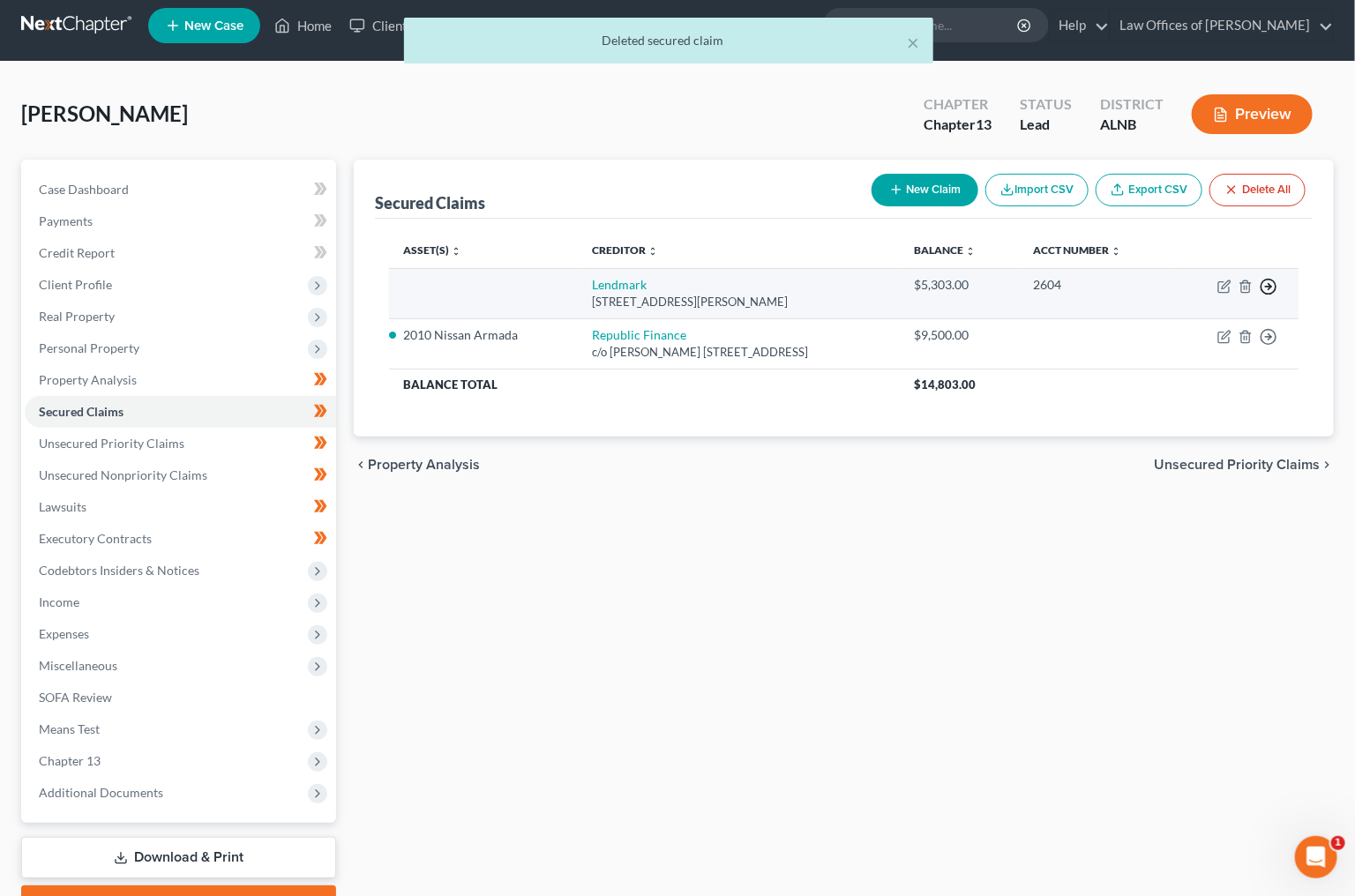
click at [1260, 279] on icon "button" at bounding box center [1268, 286] width 18 height 18
click at [1196, 320] on link "Move to F" at bounding box center [1187, 329] width 147 height 30
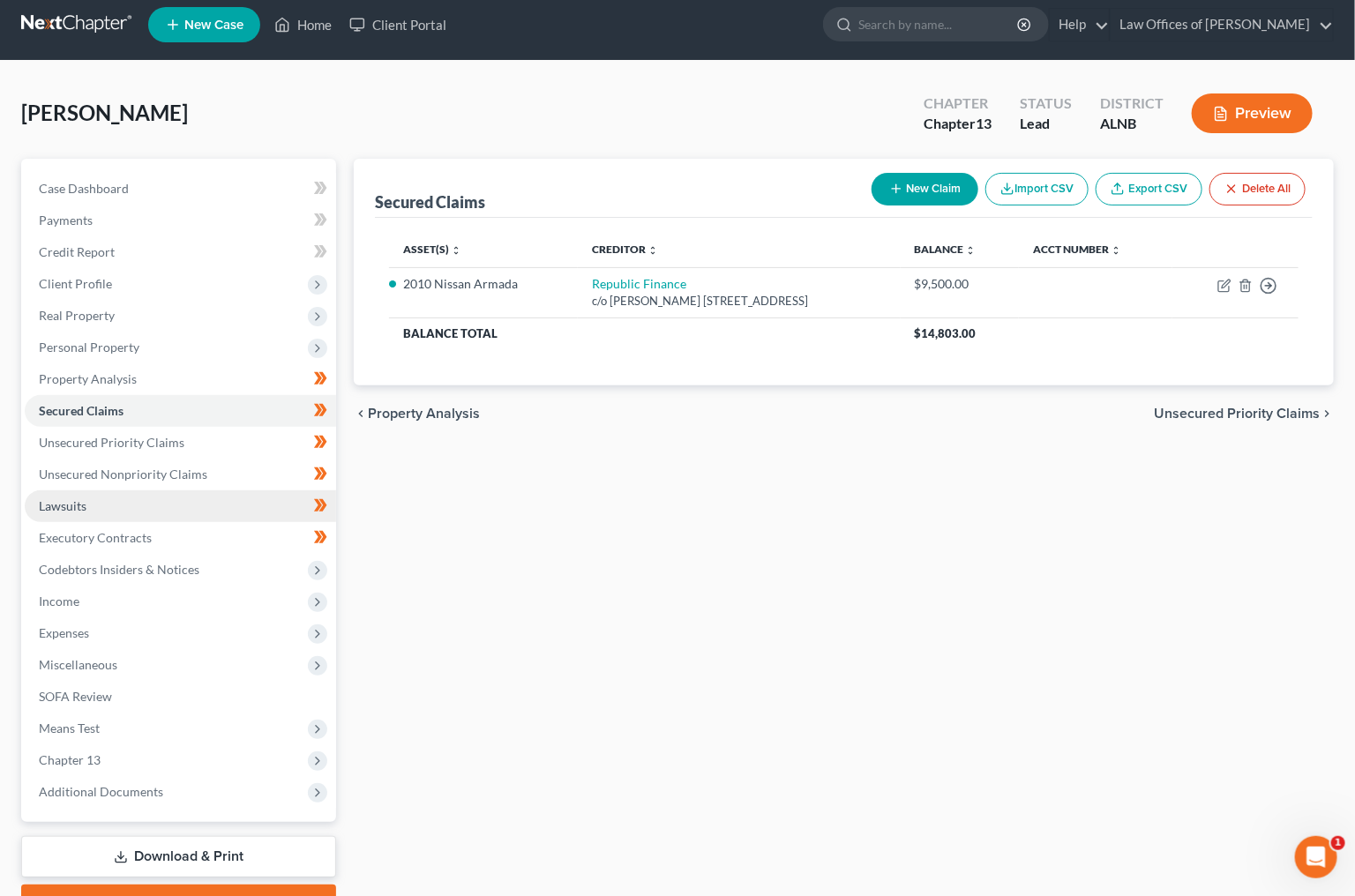
scroll to position [10, 0]
click at [166, 466] on span "Unsecured Nonpriority Claims" at bounding box center [123, 474] width 169 height 15
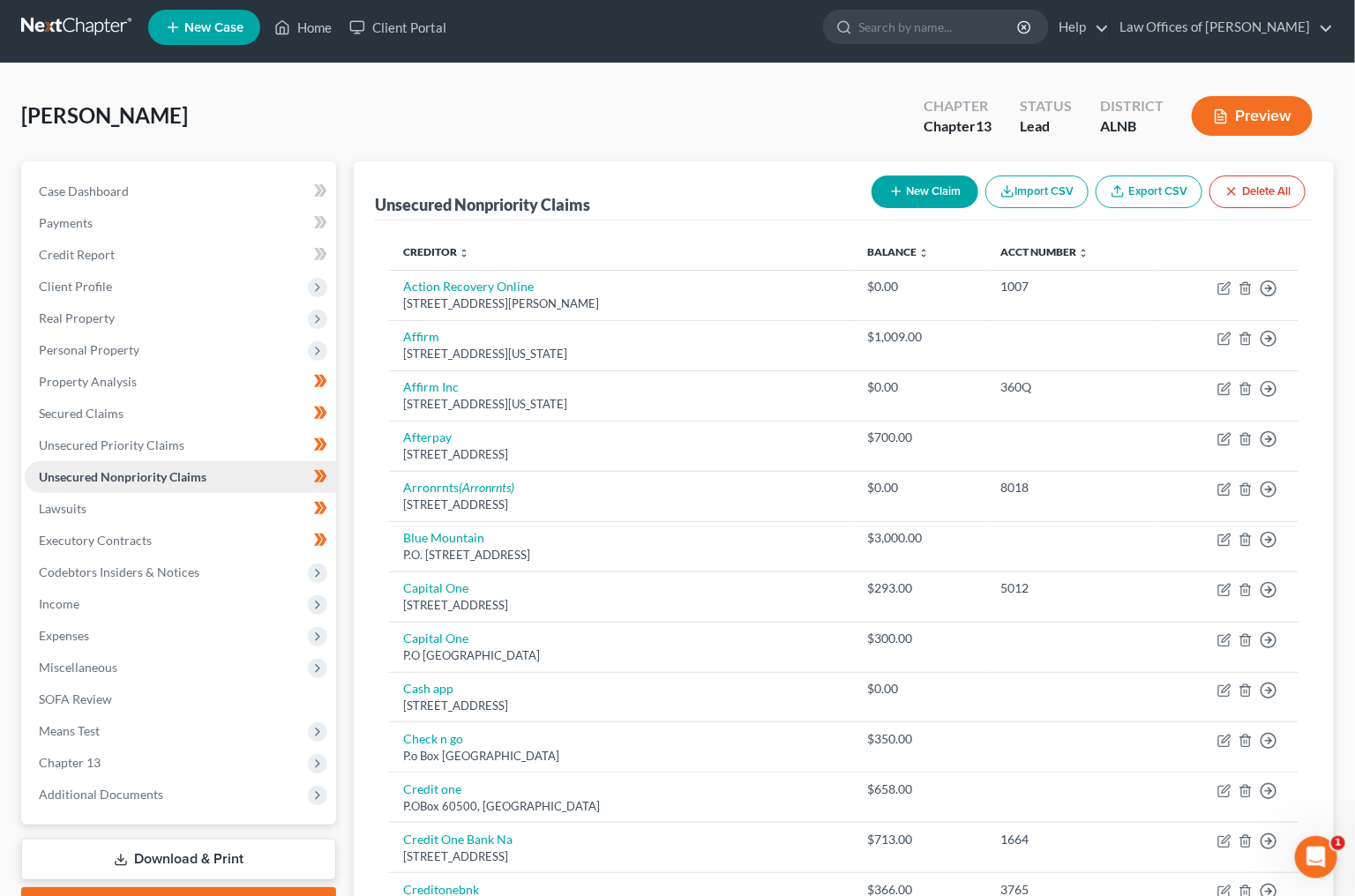
scroll to position [12, 0]
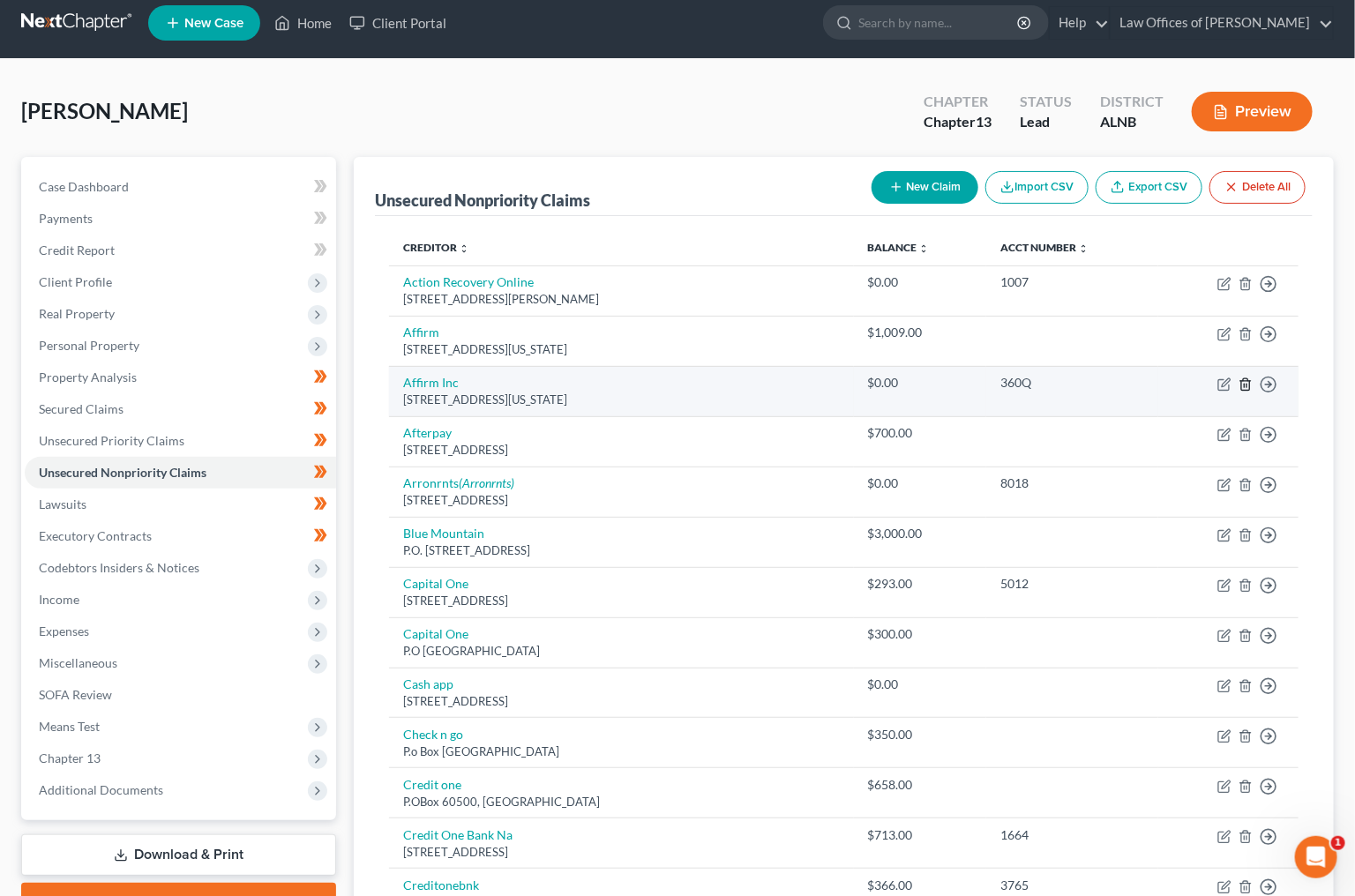
click at [1252, 378] on icon "button" at bounding box center [1245, 384] width 14 height 14
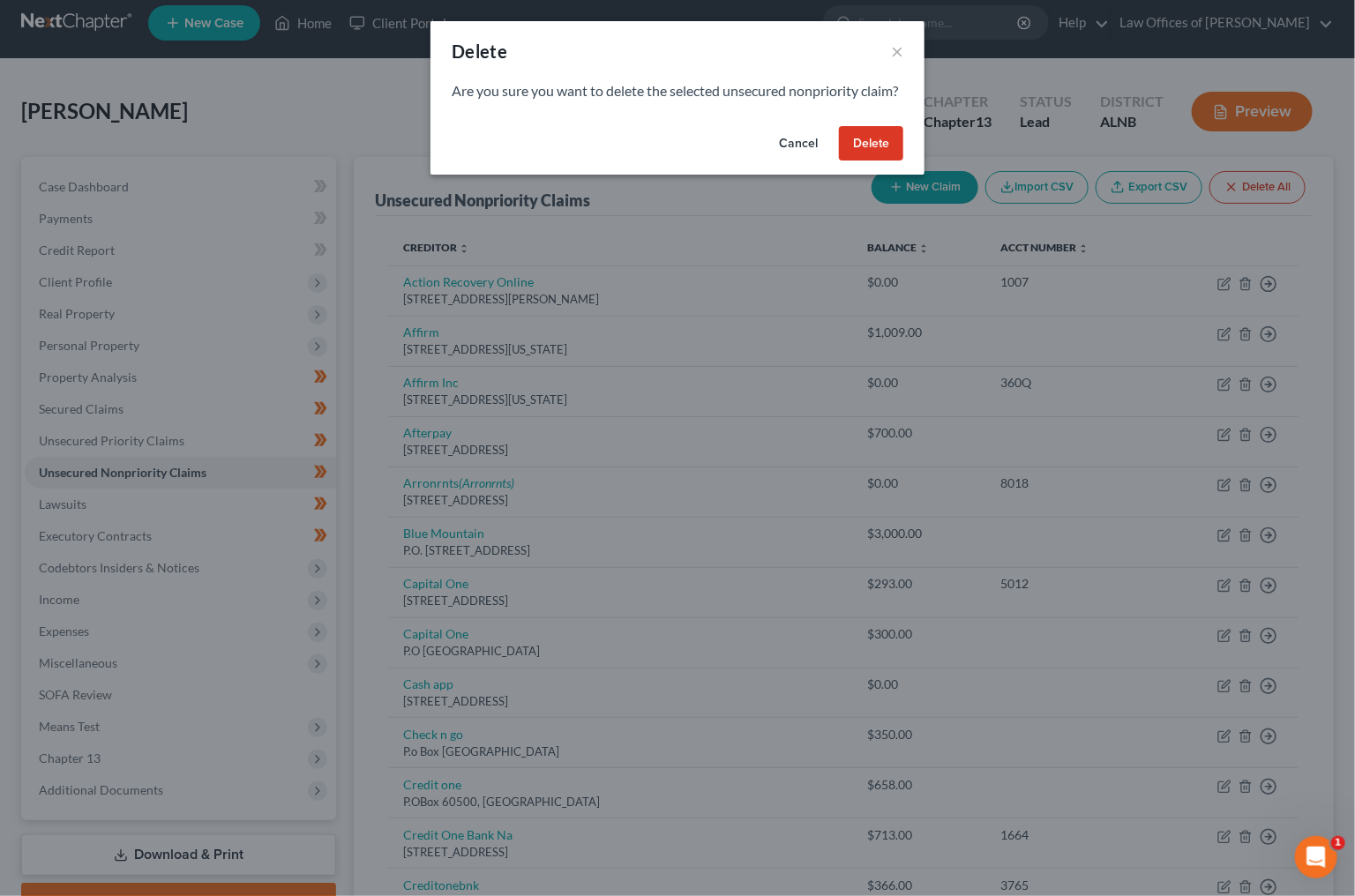
click at [871, 161] on button "Delete" at bounding box center [871, 143] width 64 height 35
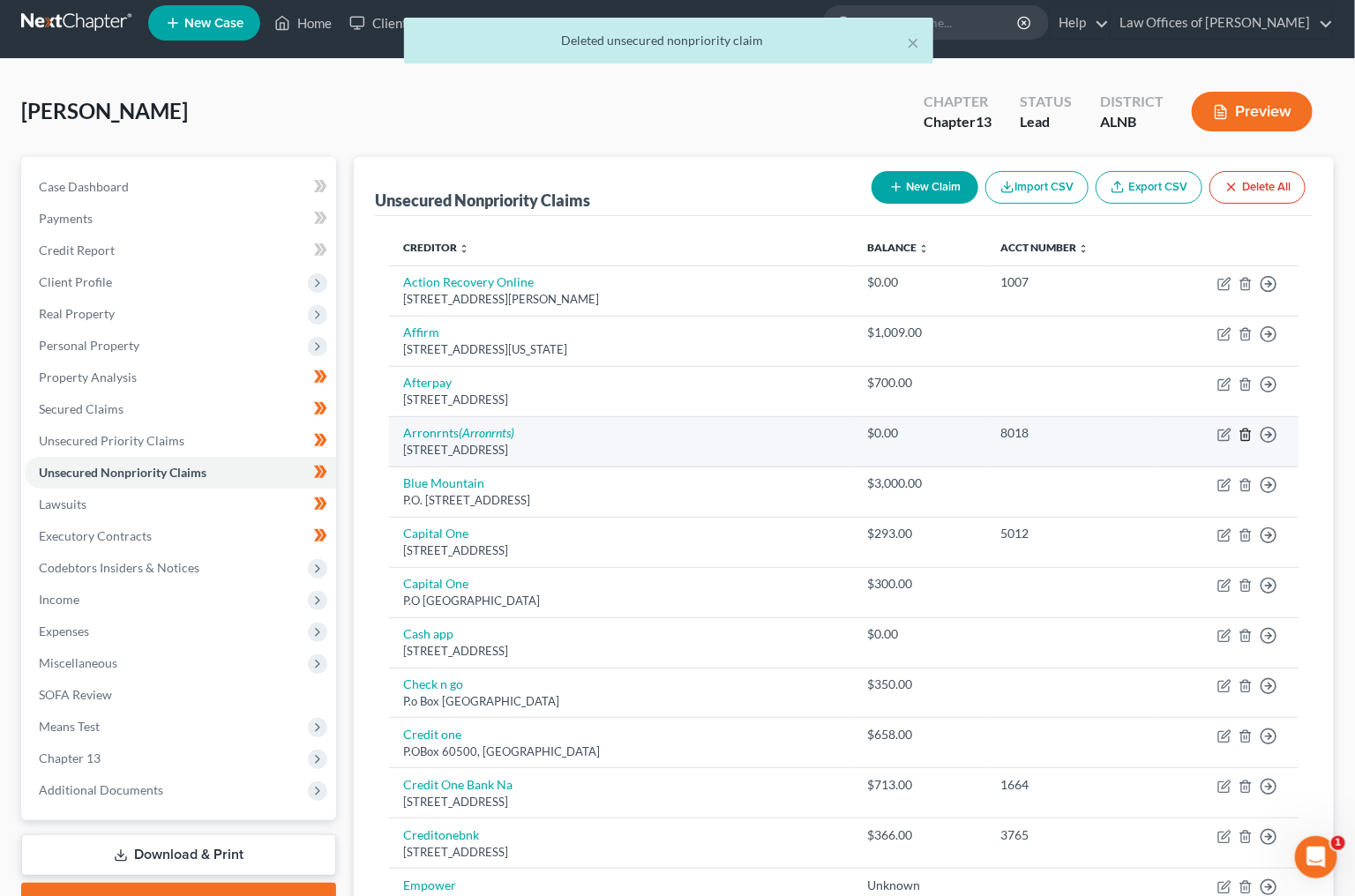
click at [1246, 434] on line "button" at bounding box center [1246, 436] width 0 height 4
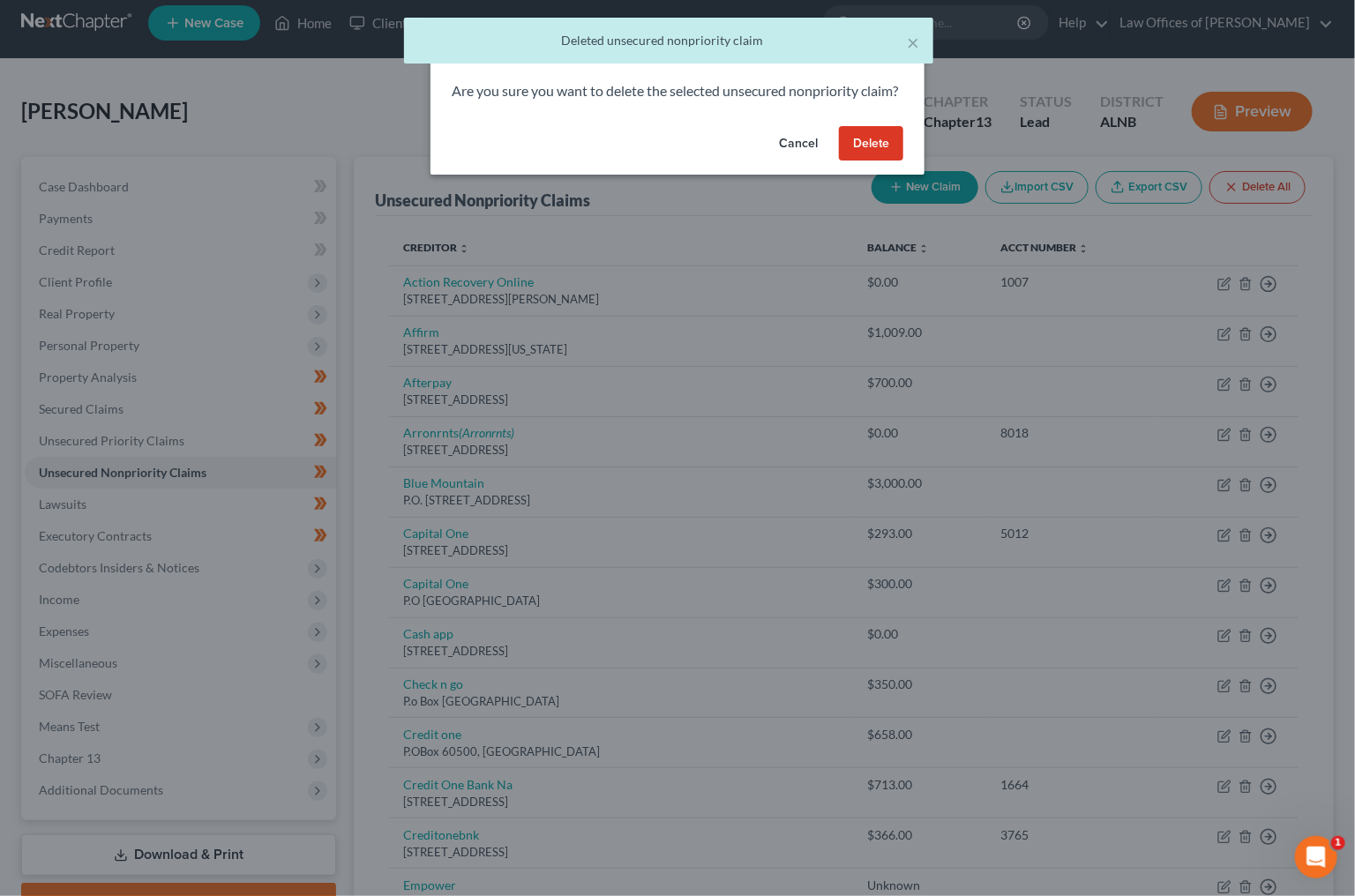
click at [887, 175] on div "Cancel Delete" at bounding box center [677, 148] width 494 height 57
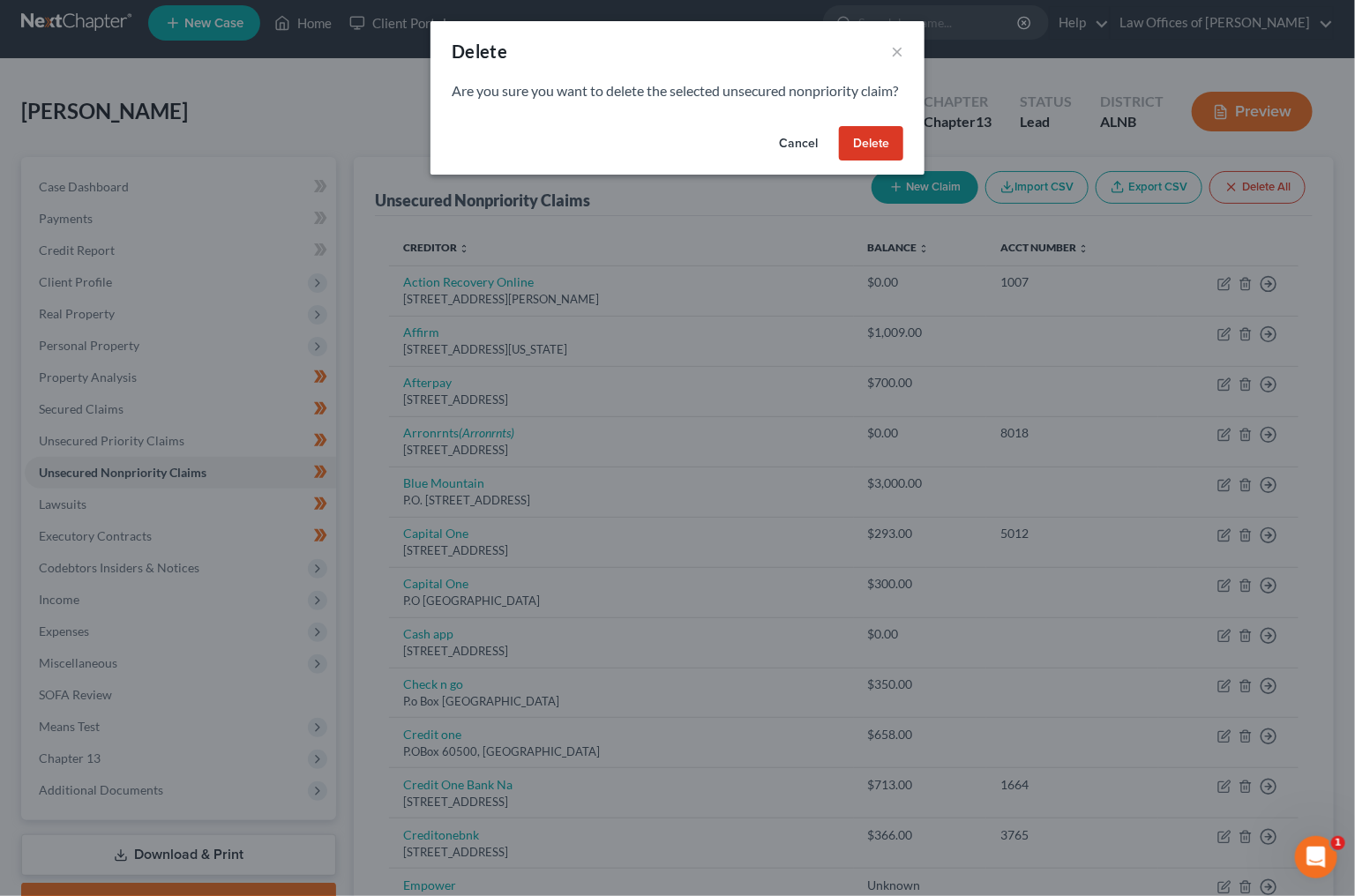
click at [879, 160] on button "Delete" at bounding box center [871, 143] width 64 height 35
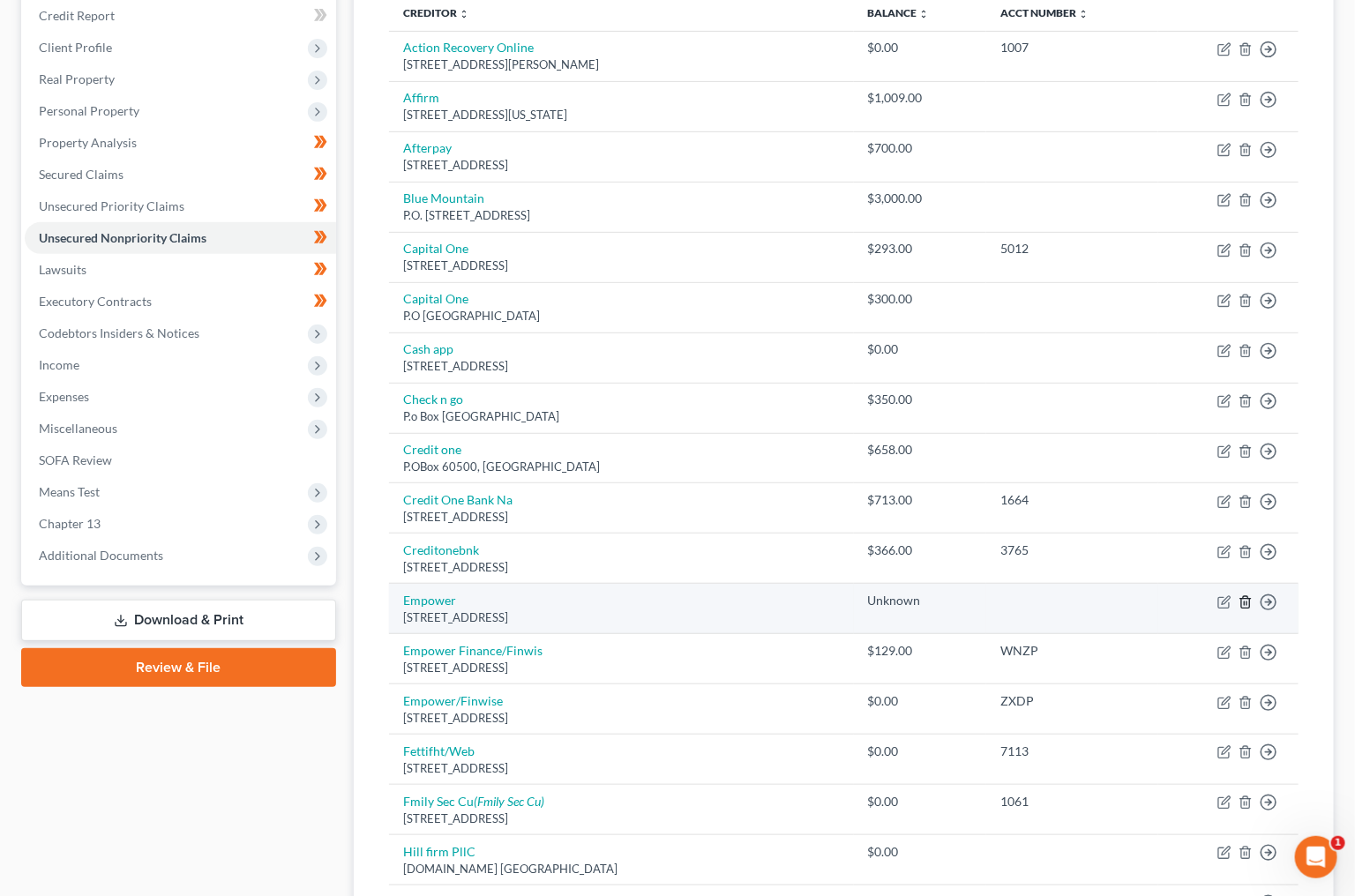
scroll to position [248, 0]
click at [1243, 594] on icon "button" at bounding box center [1245, 600] width 14 height 14
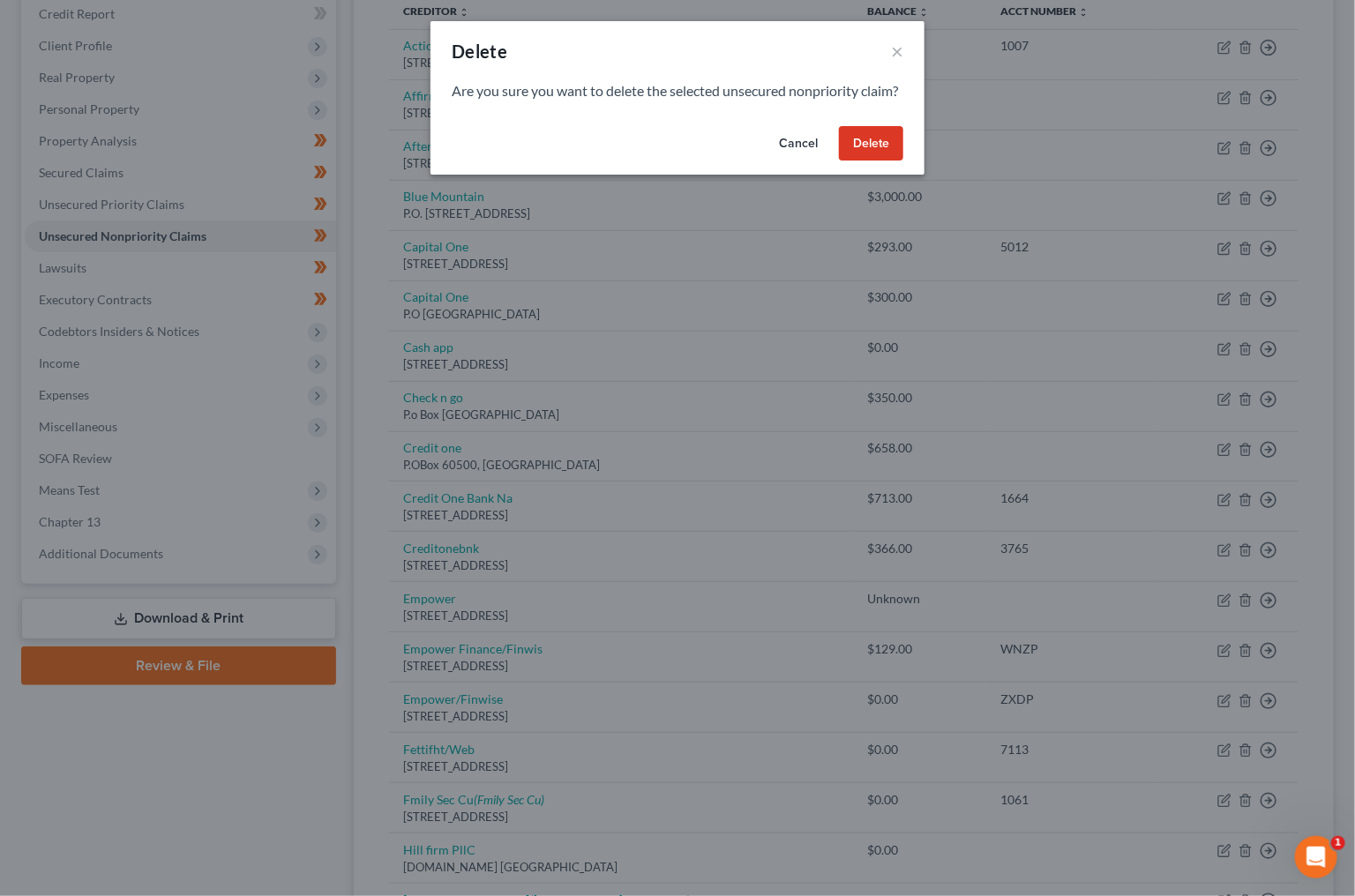
click at [861, 152] on button "Delete" at bounding box center [871, 143] width 64 height 35
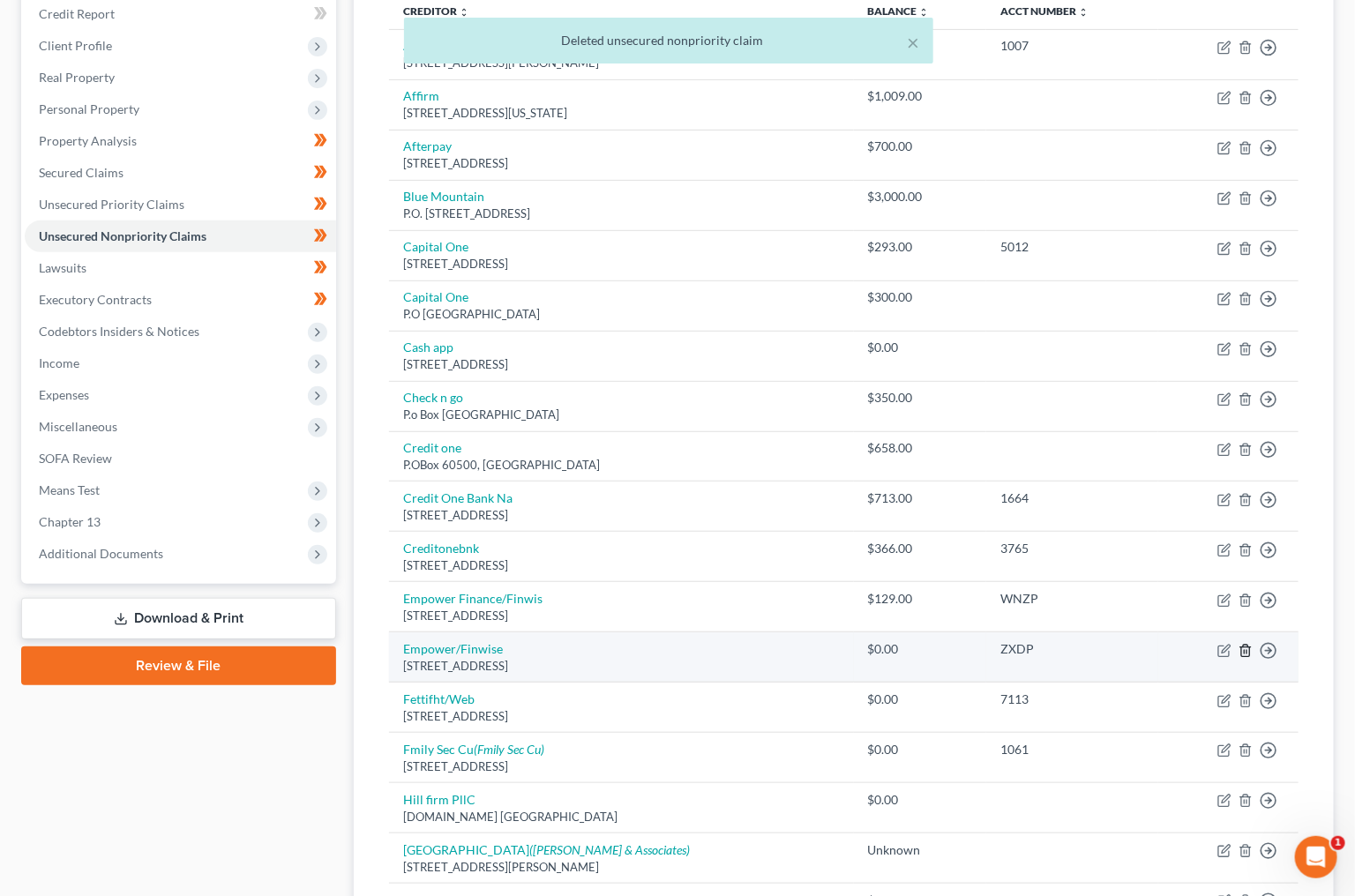
click at [1249, 645] on icon "button" at bounding box center [1245, 650] width 8 height 11
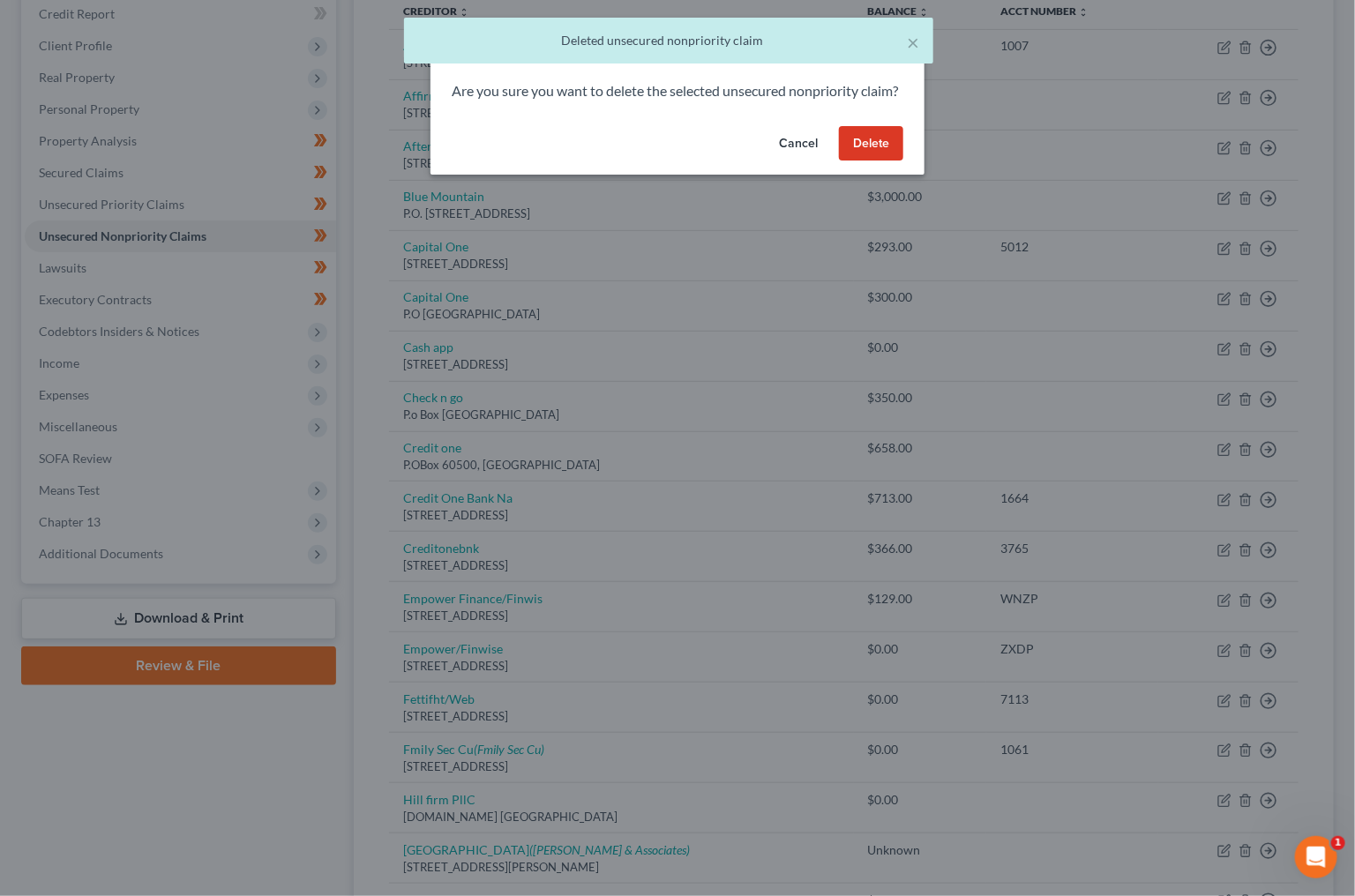
click at [871, 161] on button "Delete" at bounding box center [871, 143] width 64 height 35
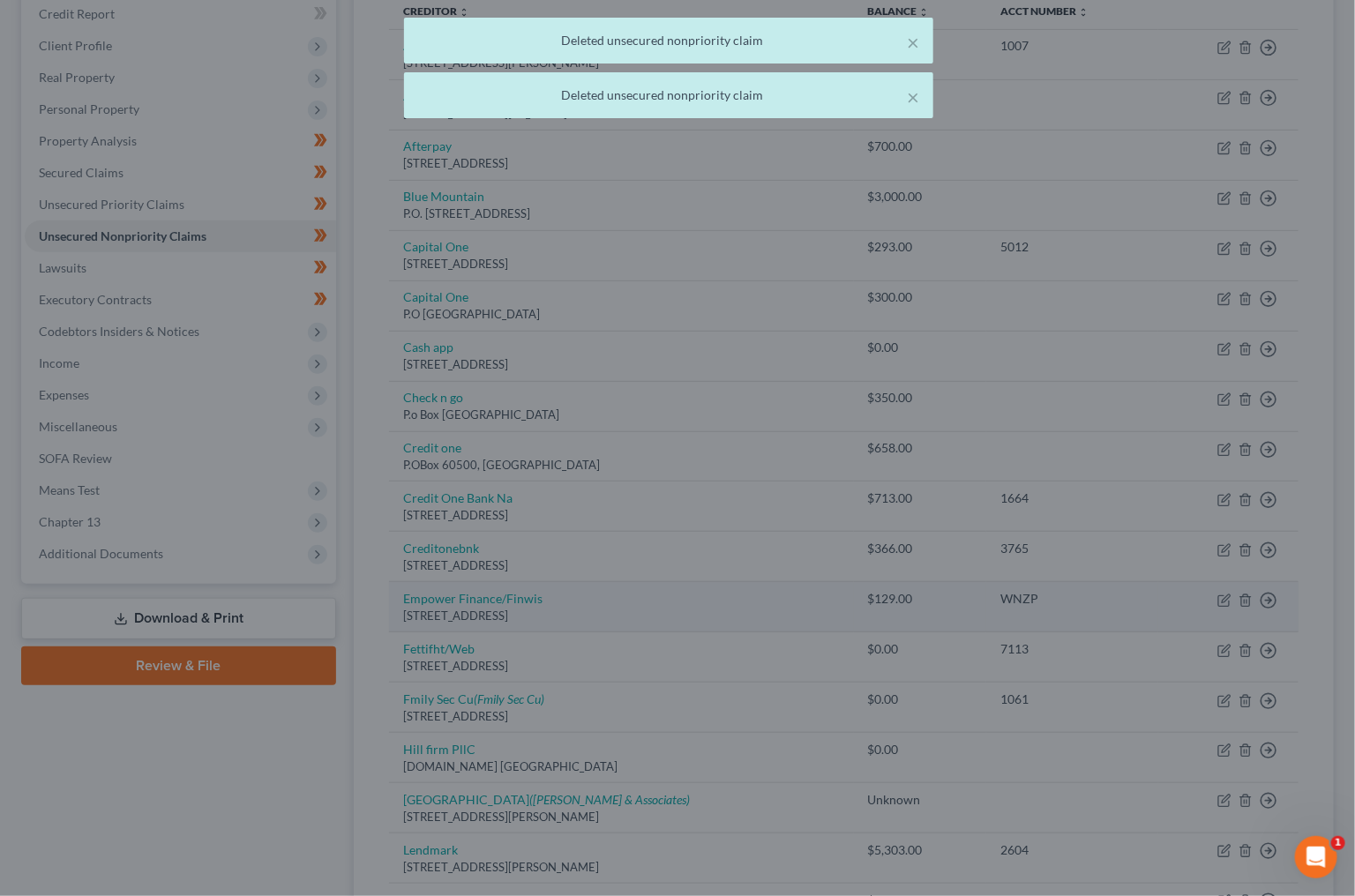
scroll to position [245, 0]
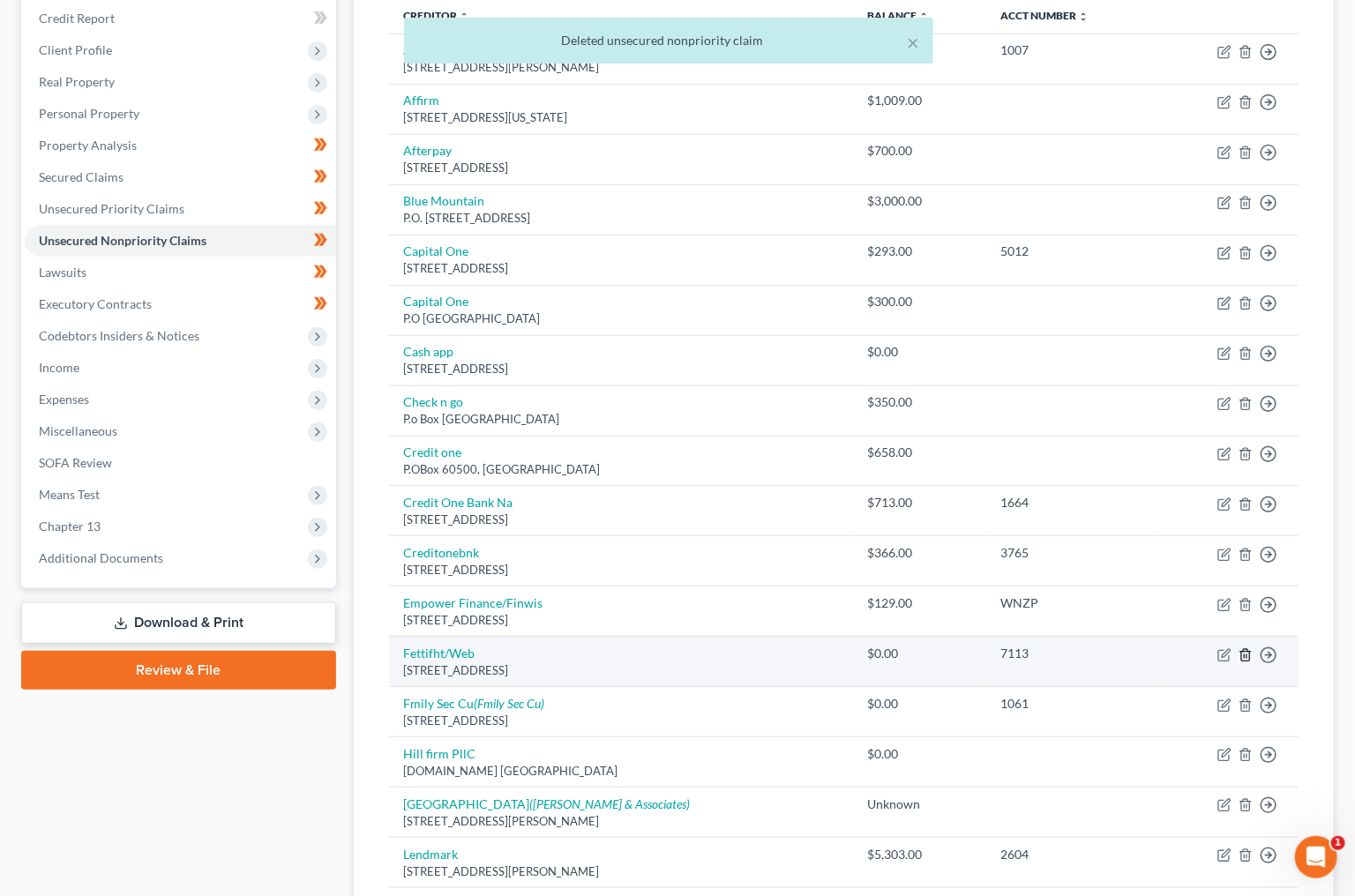
click at [1248, 649] on icon "button" at bounding box center [1245, 655] width 14 height 14
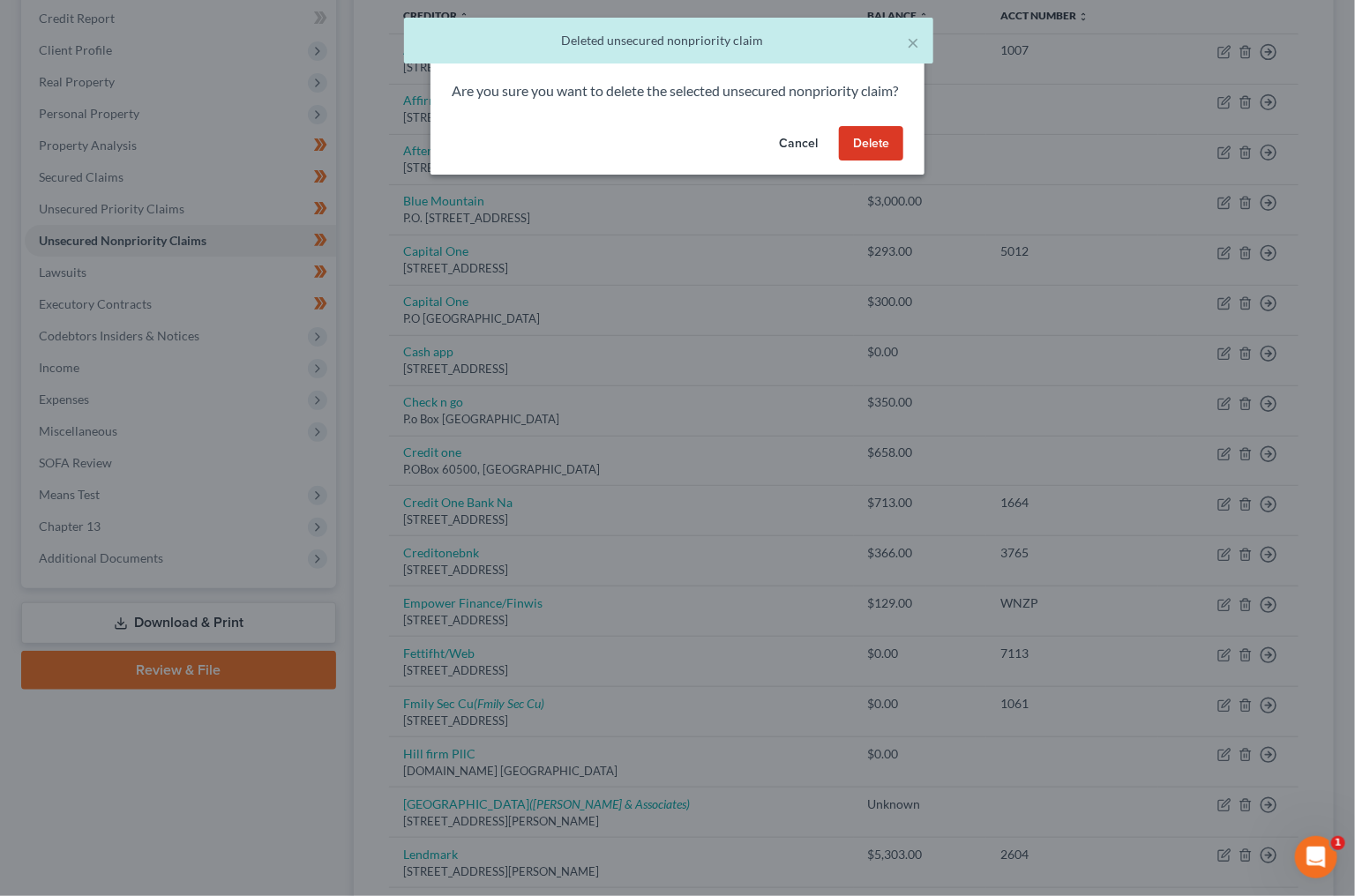
click at [877, 161] on button "Delete" at bounding box center [871, 143] width 64 height 35
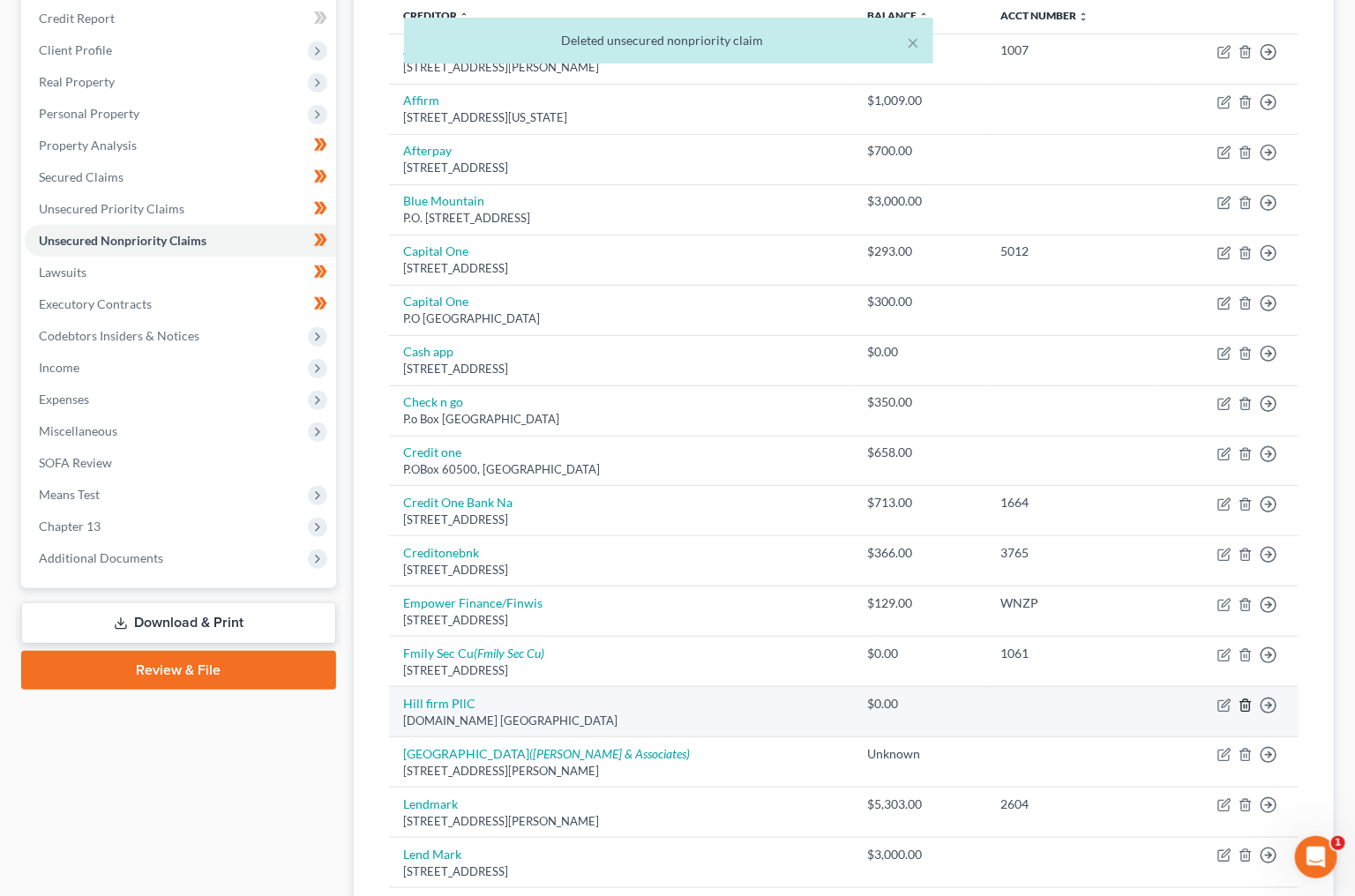
click at [1248, 699] on icon "button" at bounding box center [1245, 705] width 14 height 14
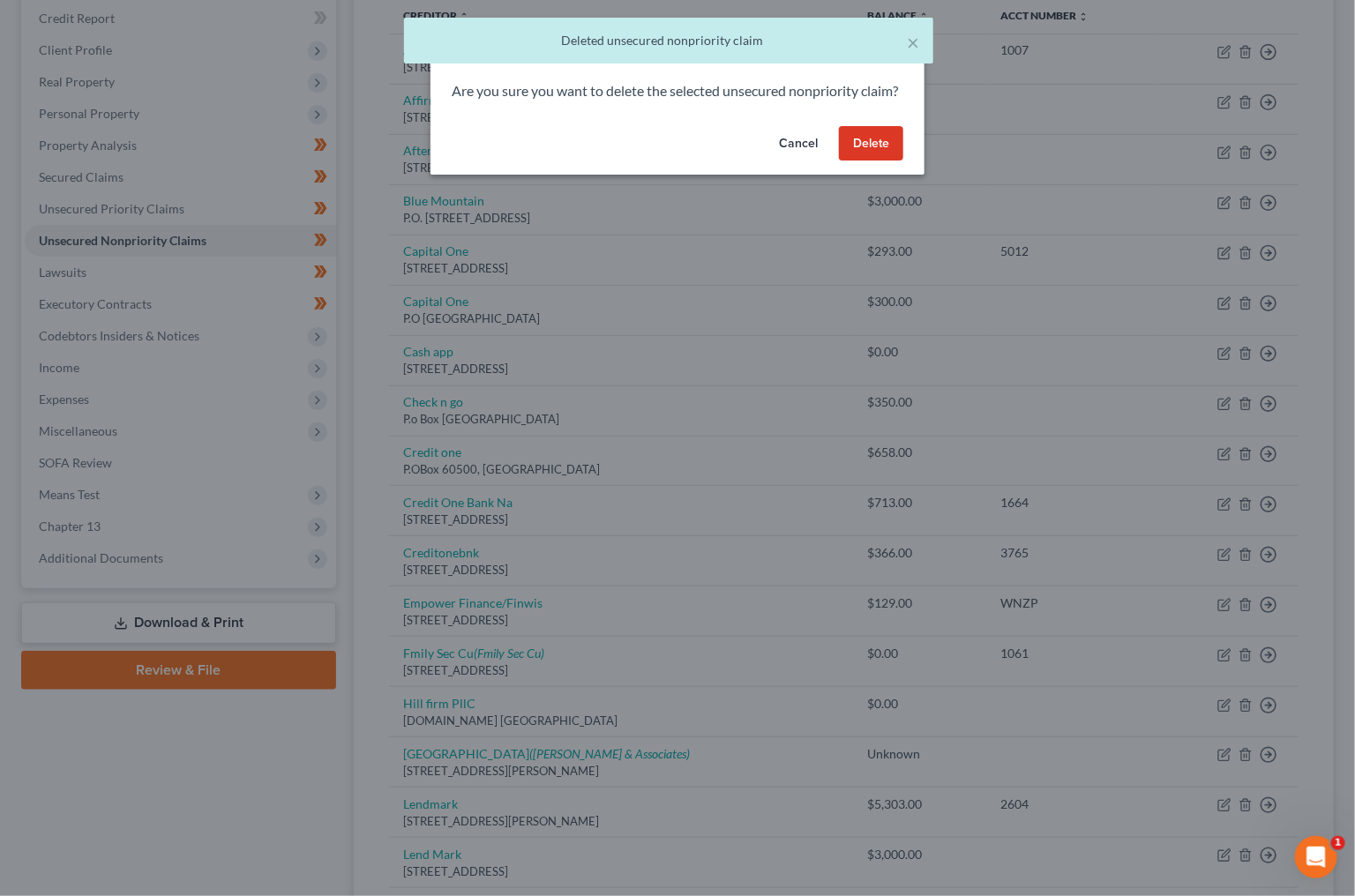
click at [850, 161] on button "Delete" at bounding box center [871, 143] width 64 height 35
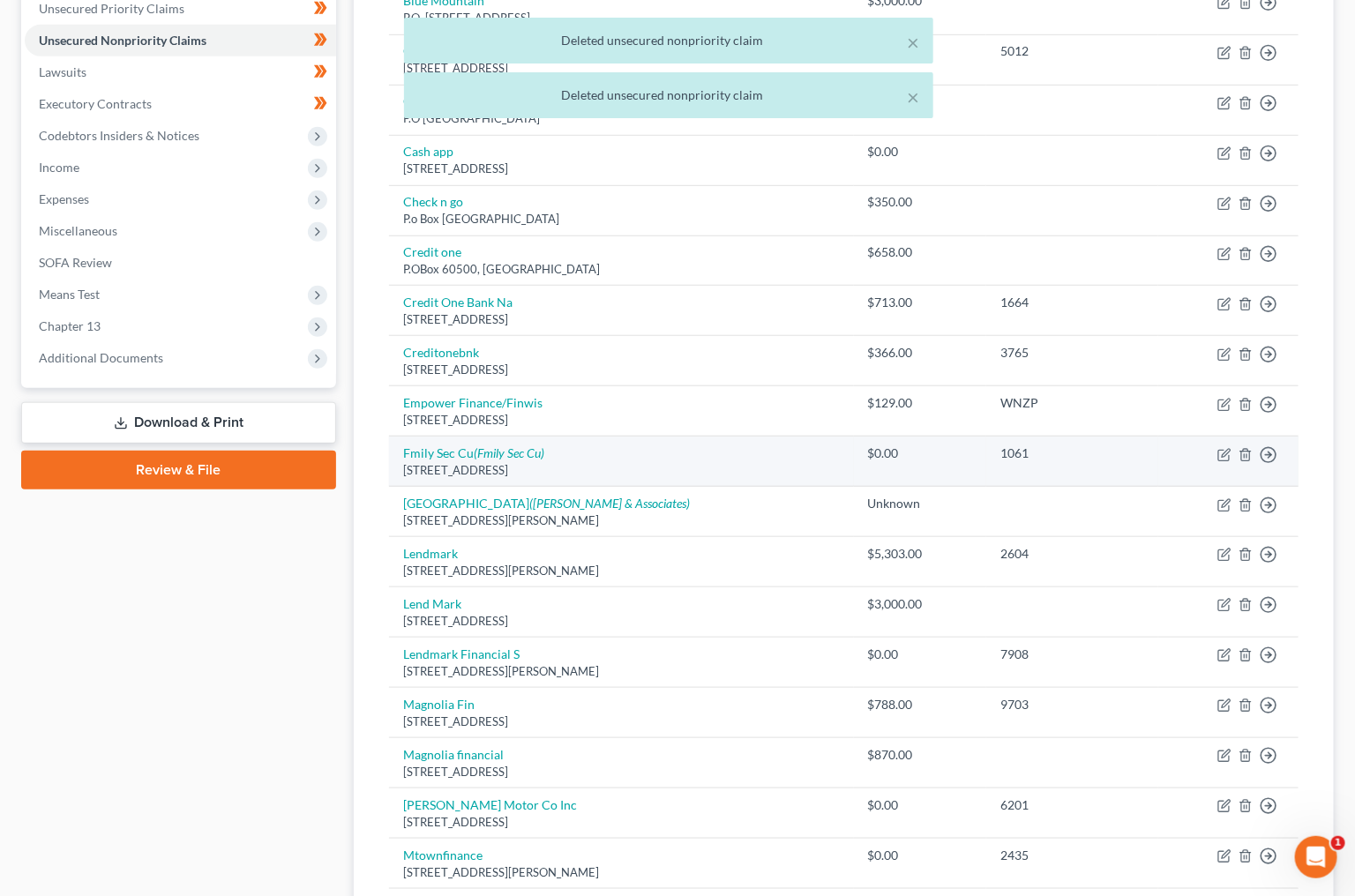
scroll to position [454, 0]
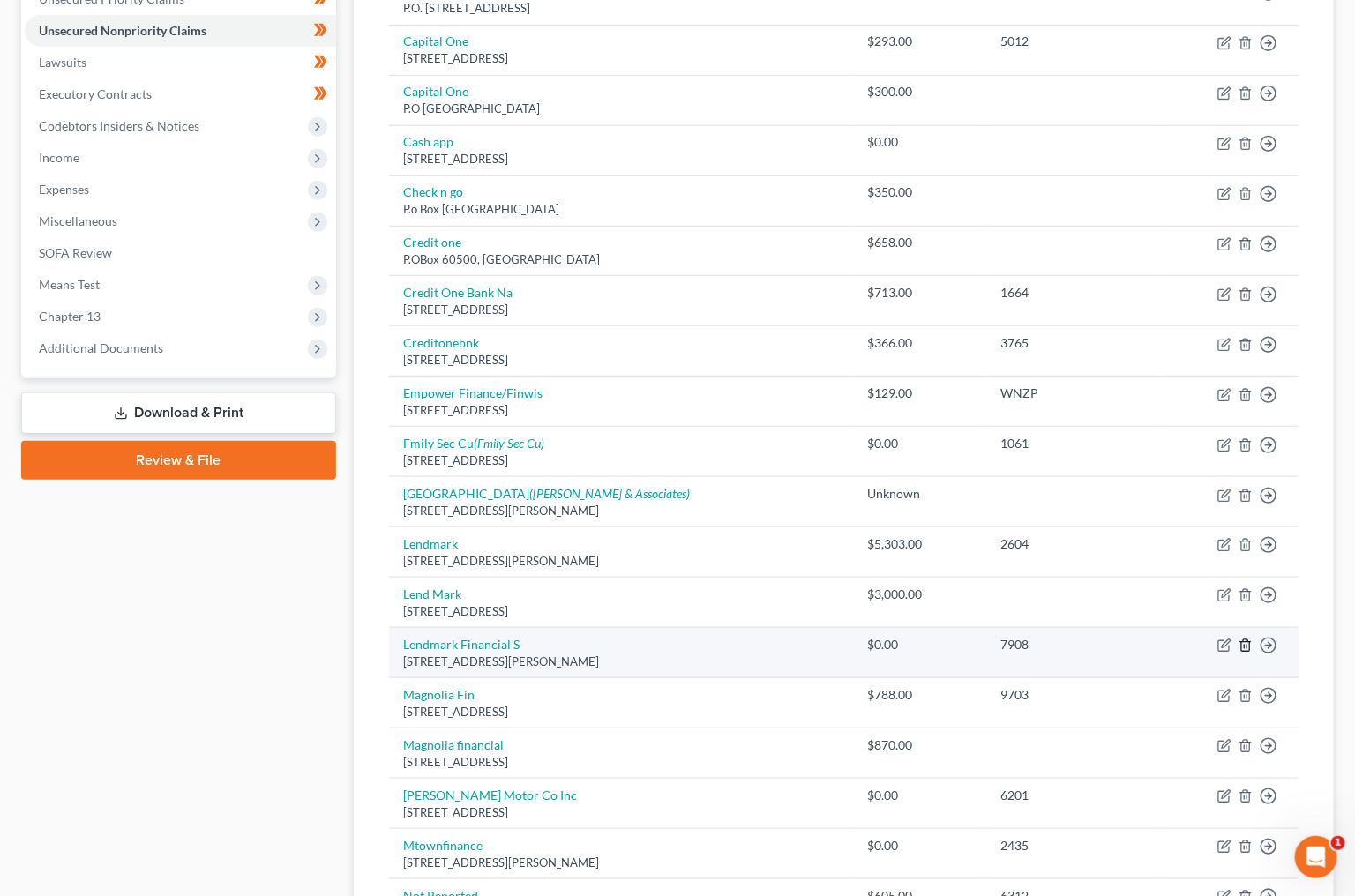
click at [1242, 640] on icon "button" at bounding box center [1245, 646] width 8 height 11
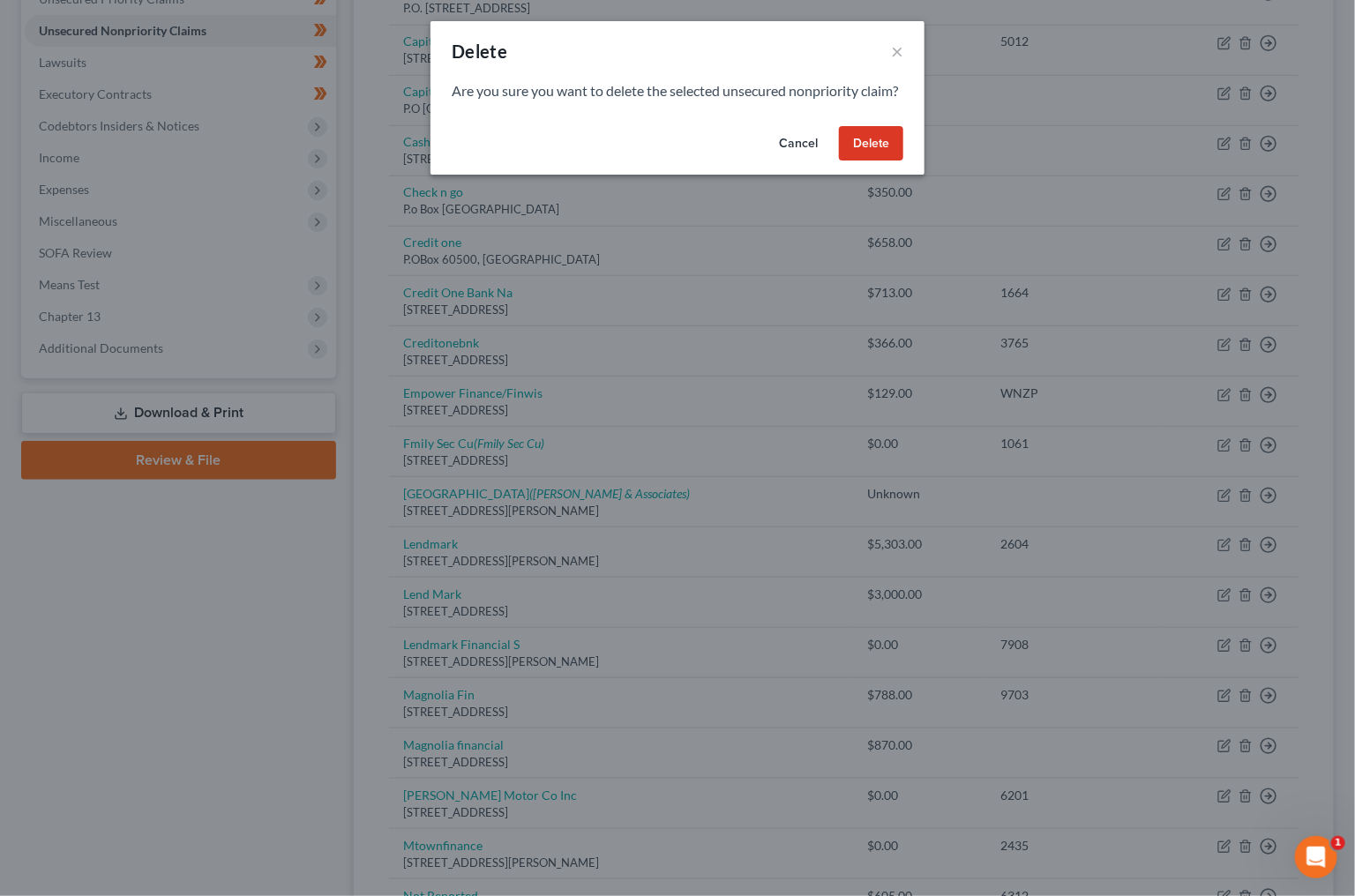
click at [873, 154] on button "Delete" at bounding box center [871, 143] width 64 height 35
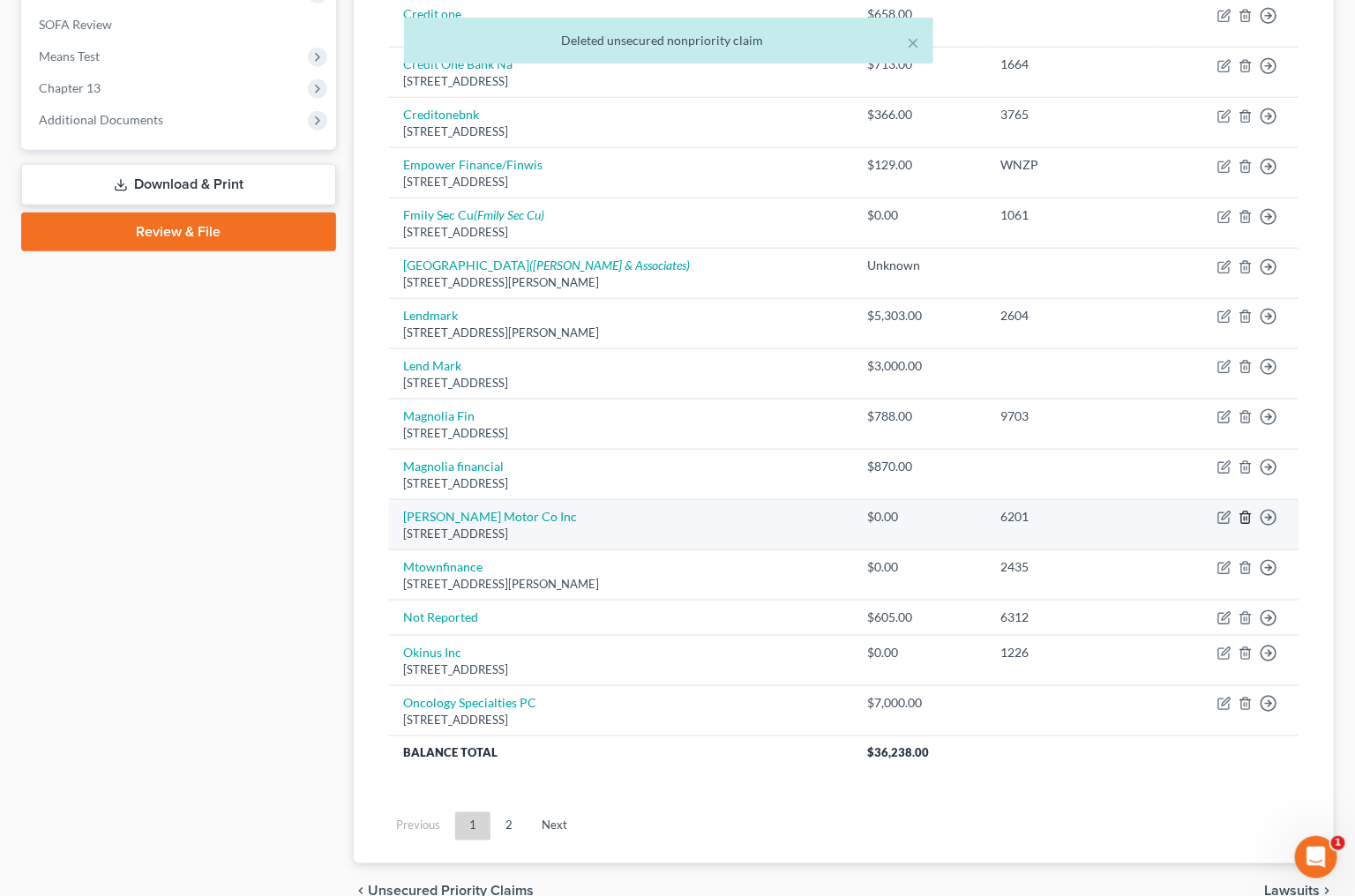
scroll to position [683, 0]
click at [1249, 512] on icon "button" at bounding box center [1245, 518] width 8 height 11
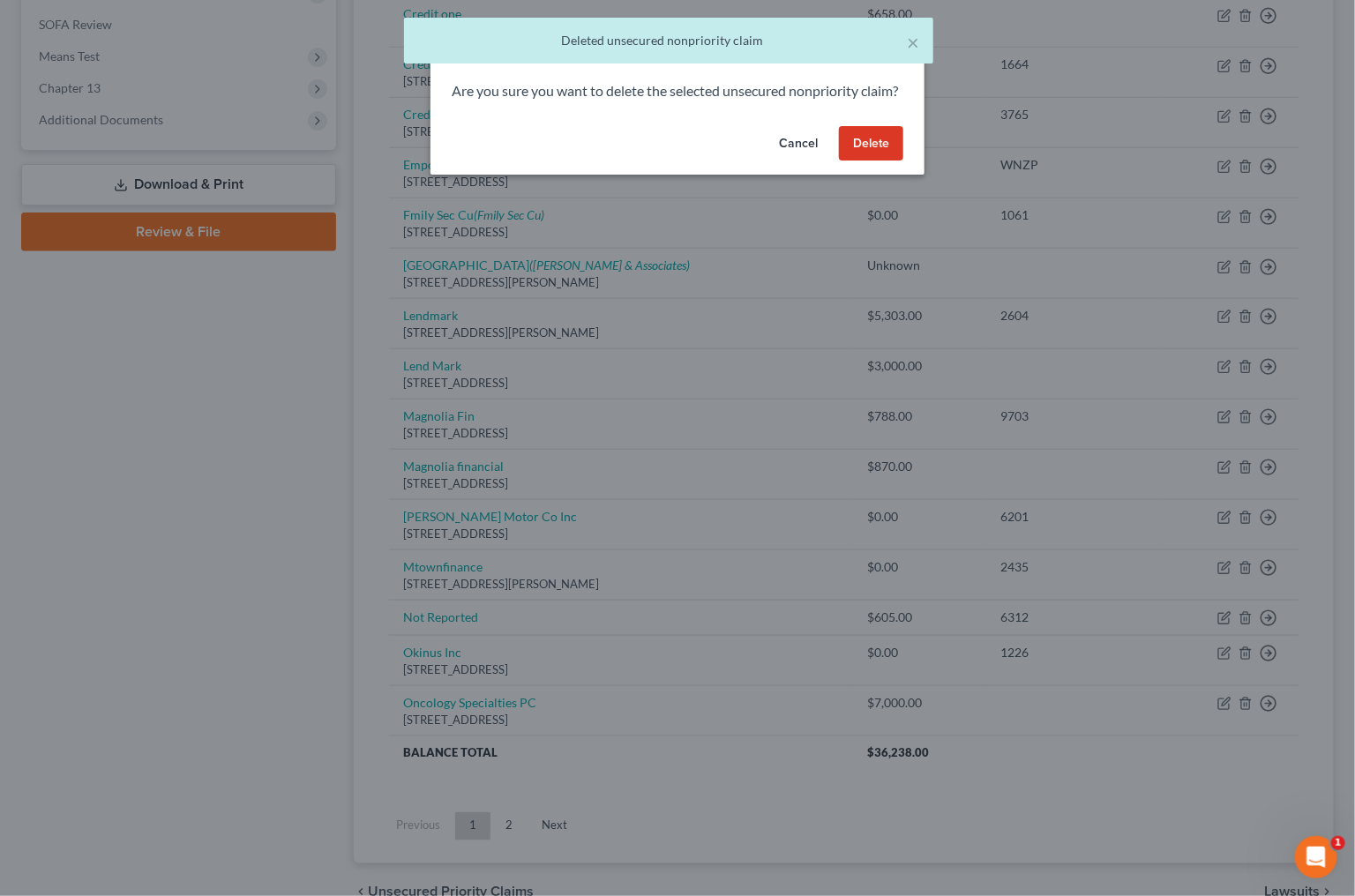
click at [856, 161] on button "Delete" at bounding box center [871, 143] width 64 height 35
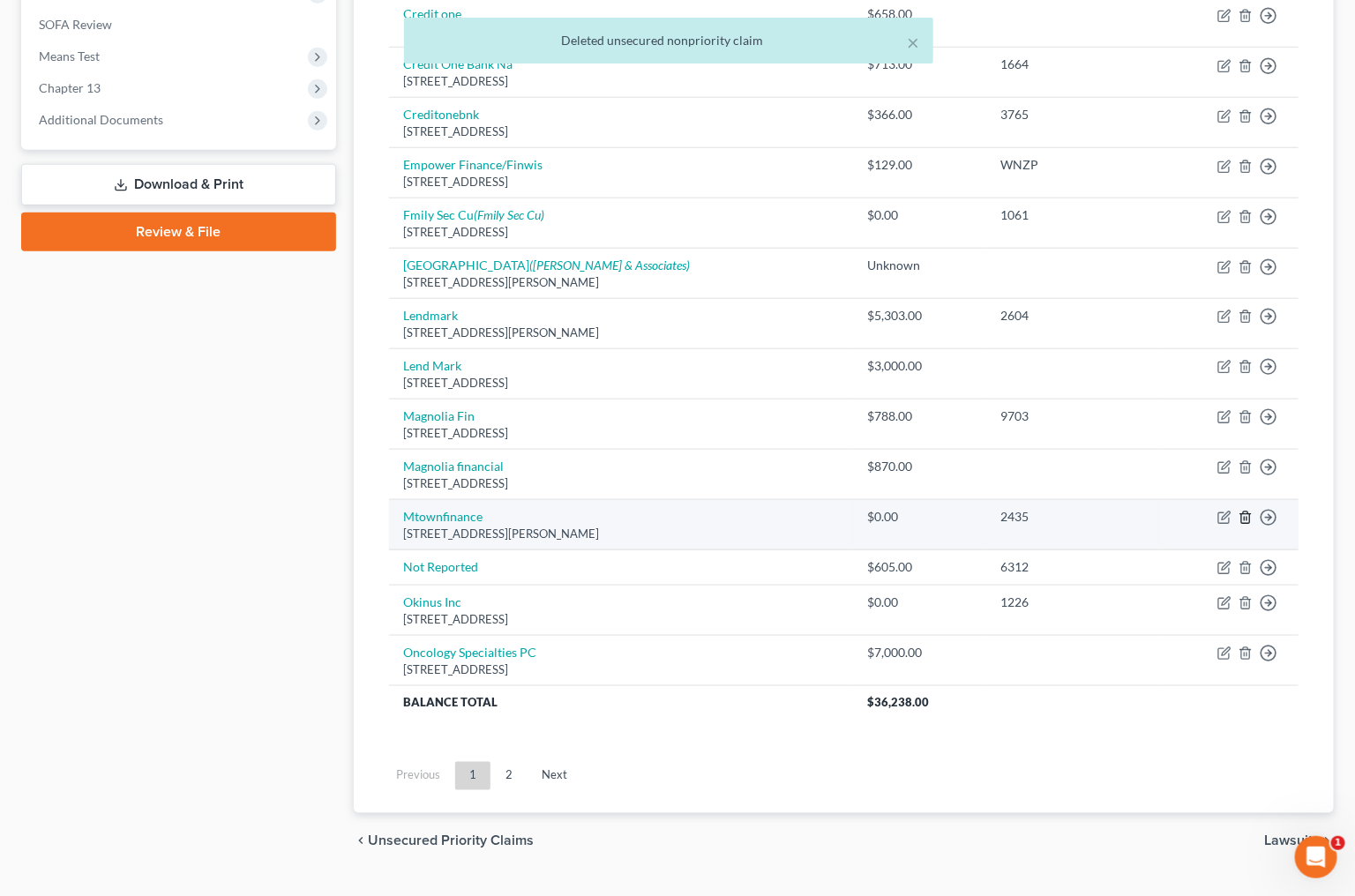
click at [1246, 518] on line "button" at bounding box center [1246, 520] width 0 height 4
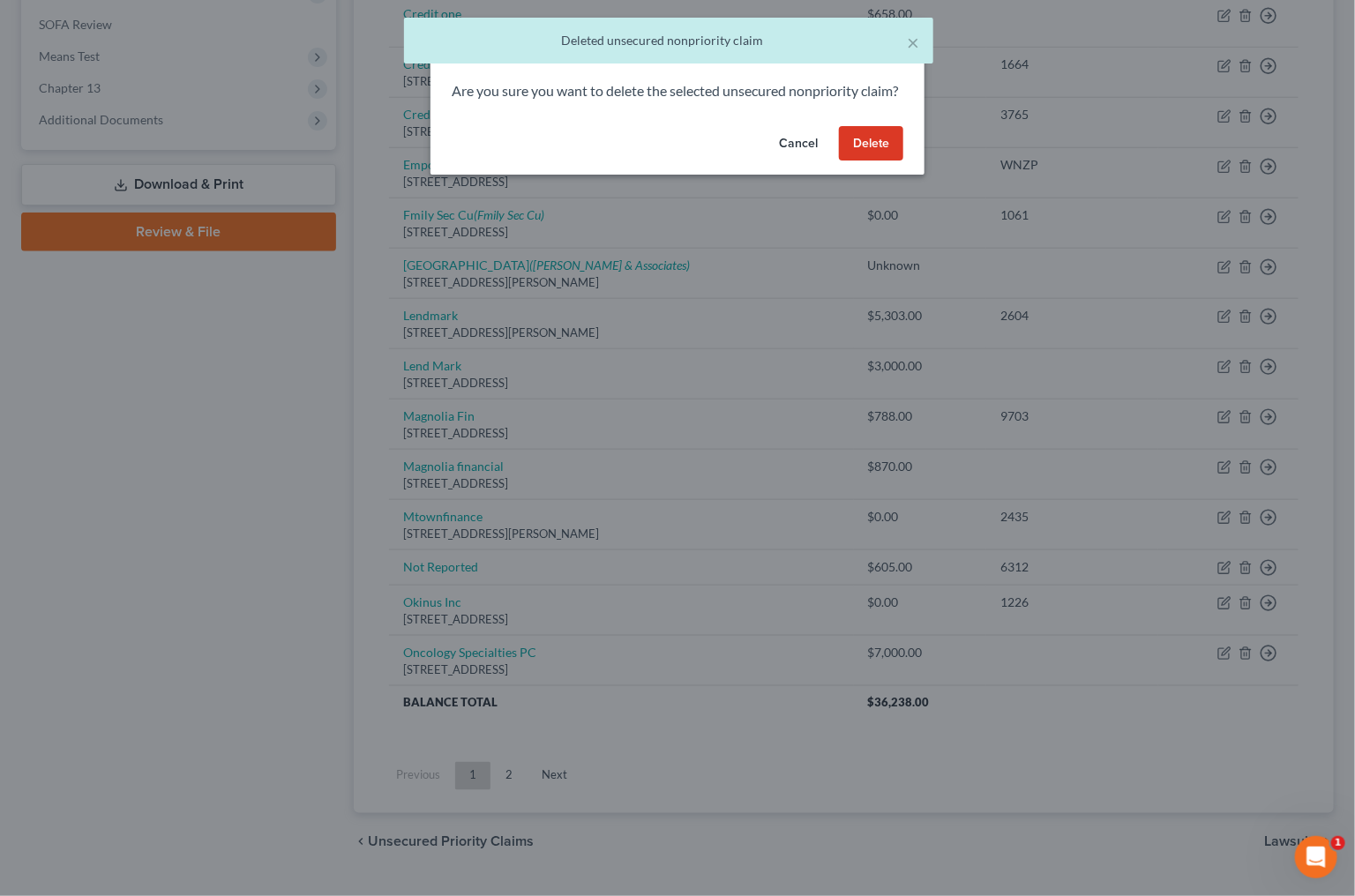
click at [870, 161] on button "Delete" at bounding box center [871, 143] width 64 height 35
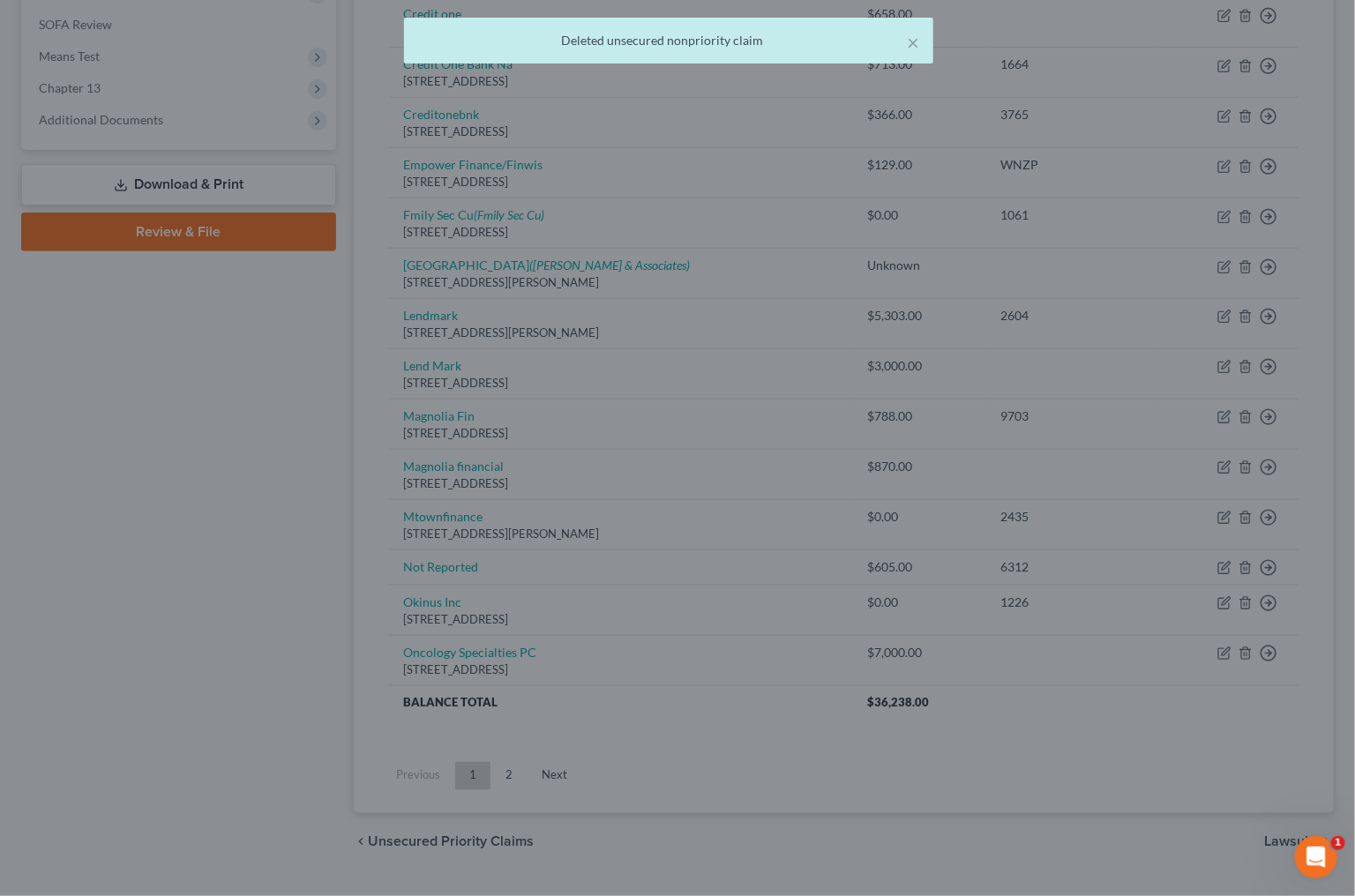
scroll to position [636, 0]
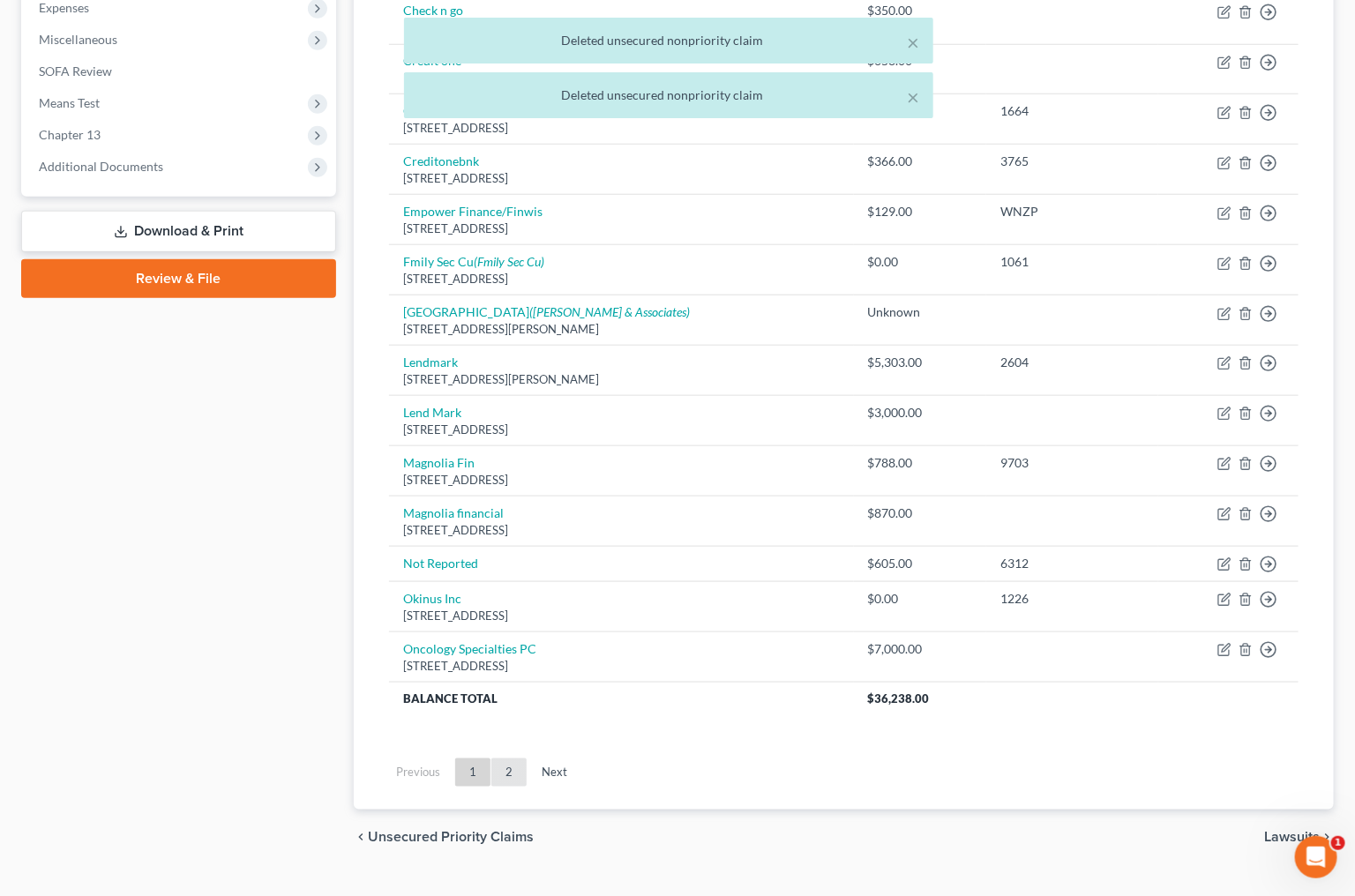
click at [500, 759] on link "2" at bounding box center [508, 773] width 35 height 28
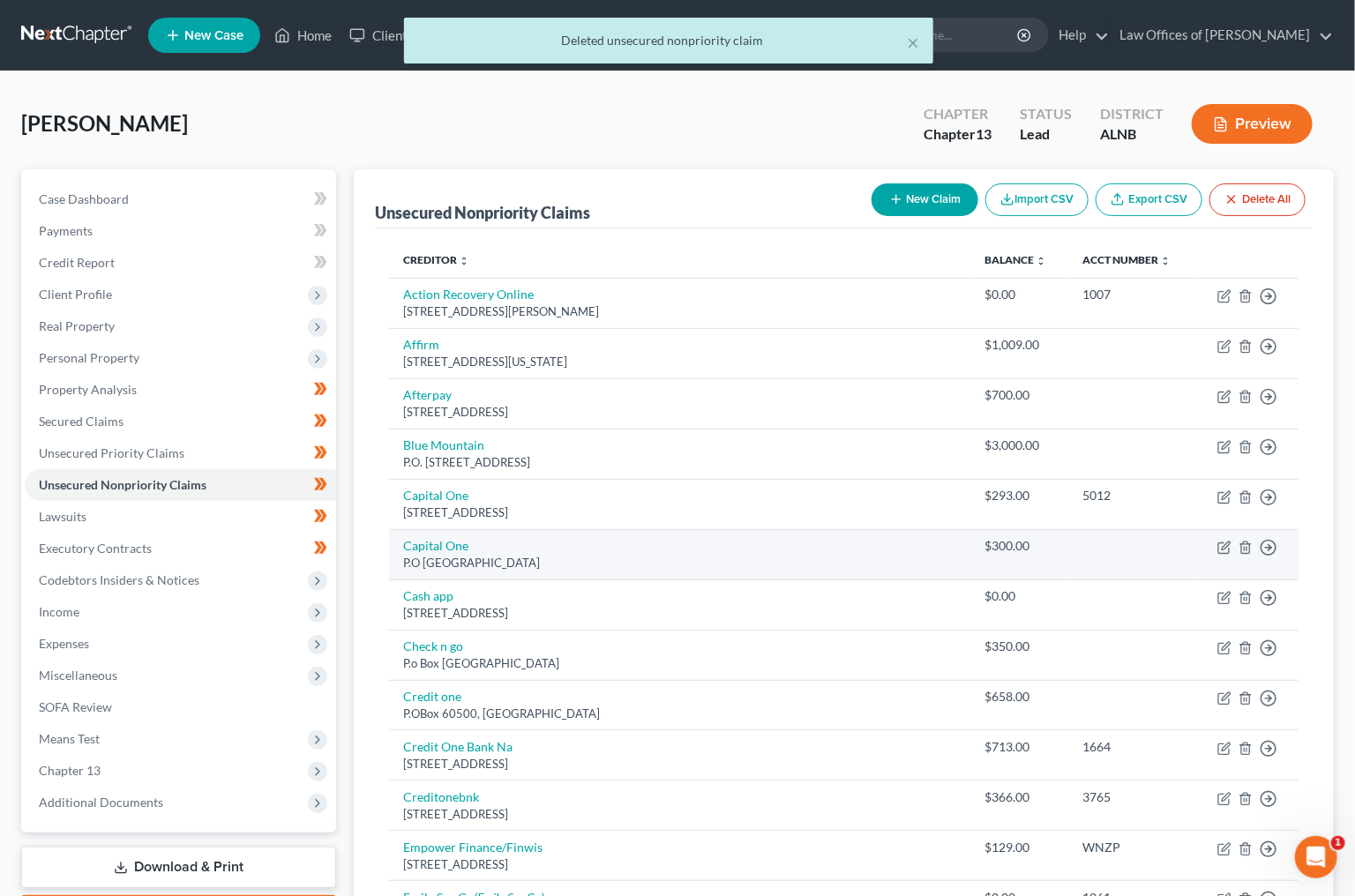
scroll to position [0, 0]
